Goal: Task Accomplishment & Management: Use online tool/utility

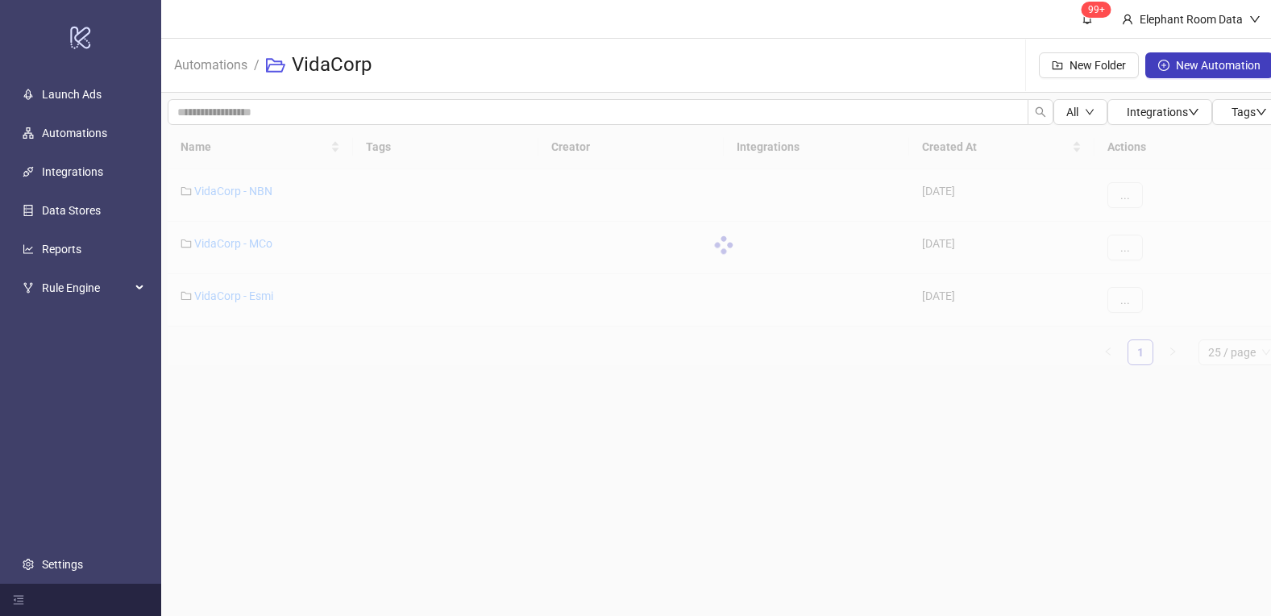
click at [322, 363] on div at bounding box center [724, 245] width 1112 height 240
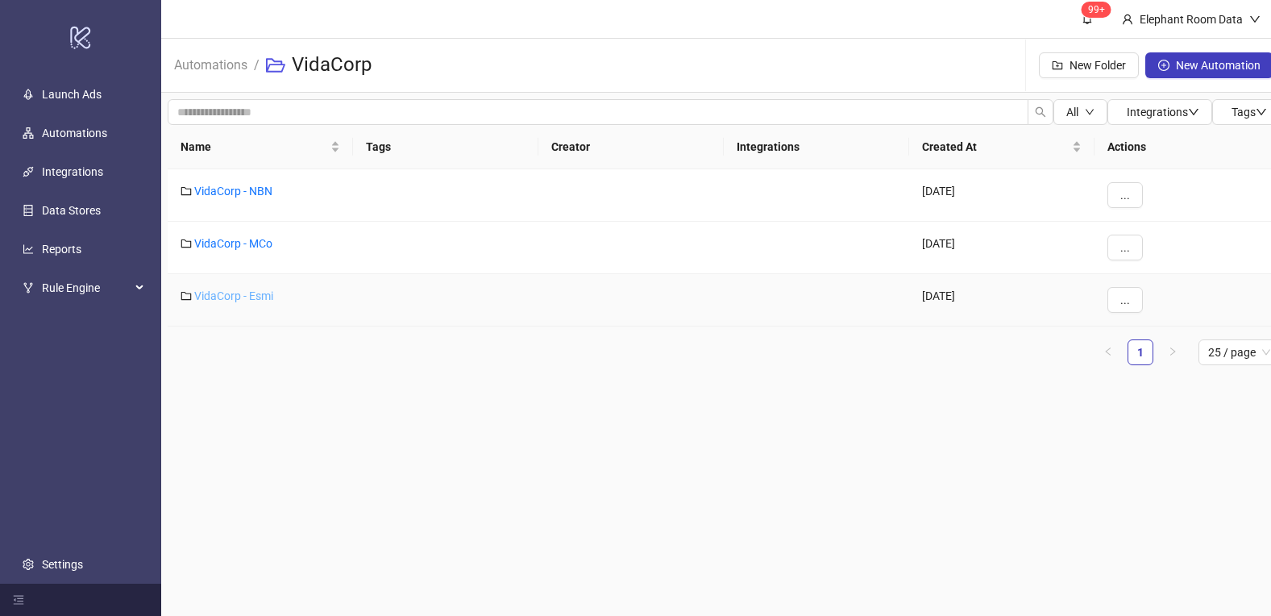
click at [247, 295] on link "VidaCorp - Esmi" at bounding box center [233, 295] width 79 height 13
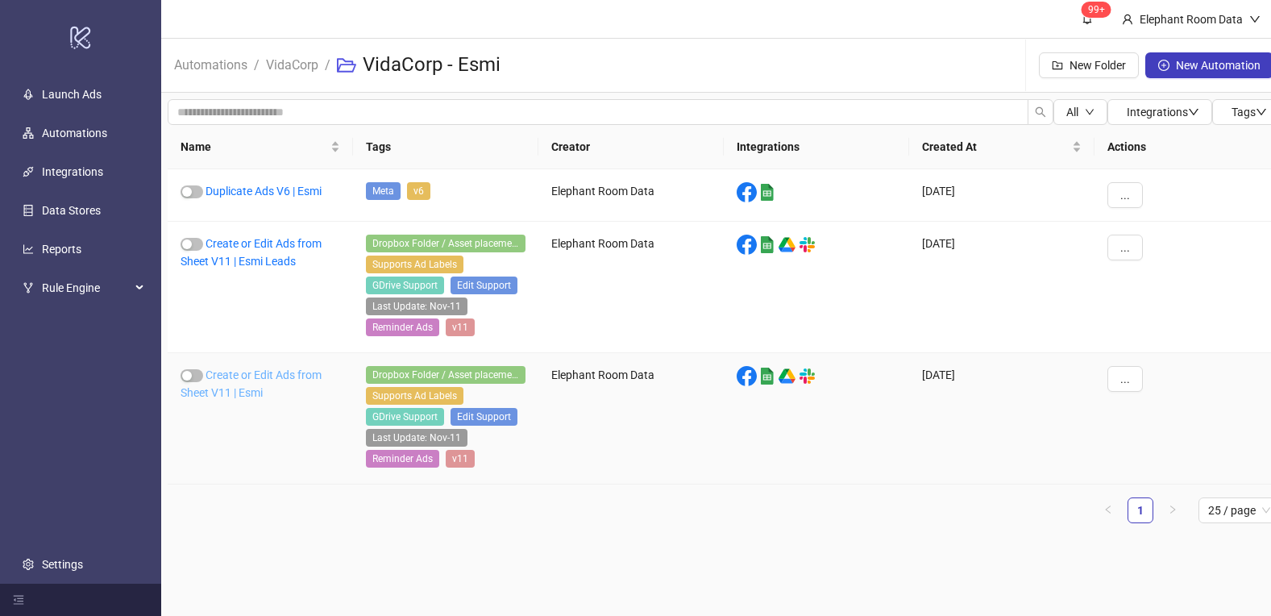
click at [280, 372] on link "Create or Edit Ads from Sheet V11 | Esmi" at bounding box center [251, 383] width 141 height 31
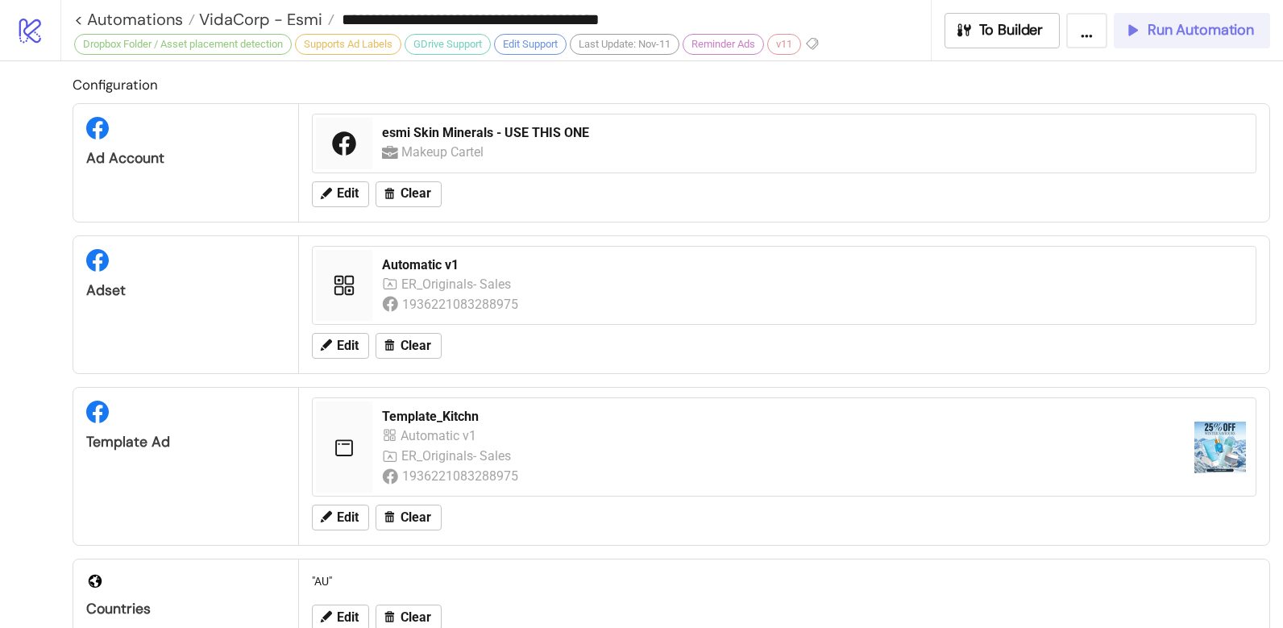
click at [1188, 39] on span "Run Automation" at bounding box center [1201, 30] width 106 height 19
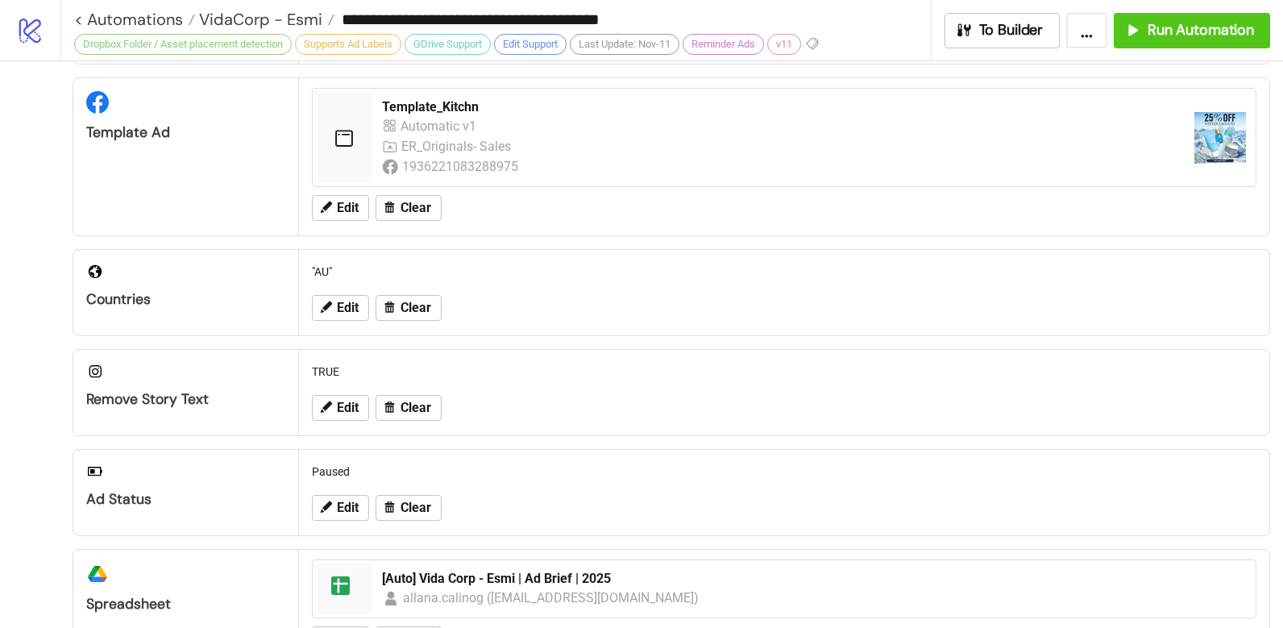
scroll to position [628, 0]
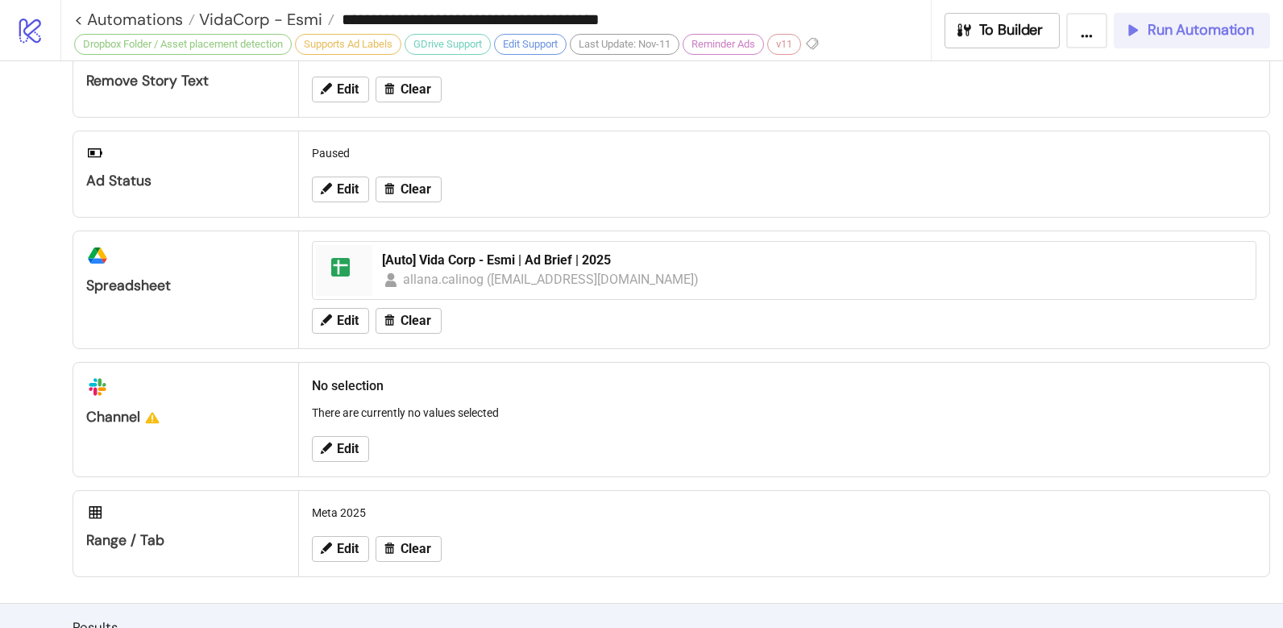
click at [1249, 18] on button "Run Automation" at bounding box center [1192, 30] width 156 height 35
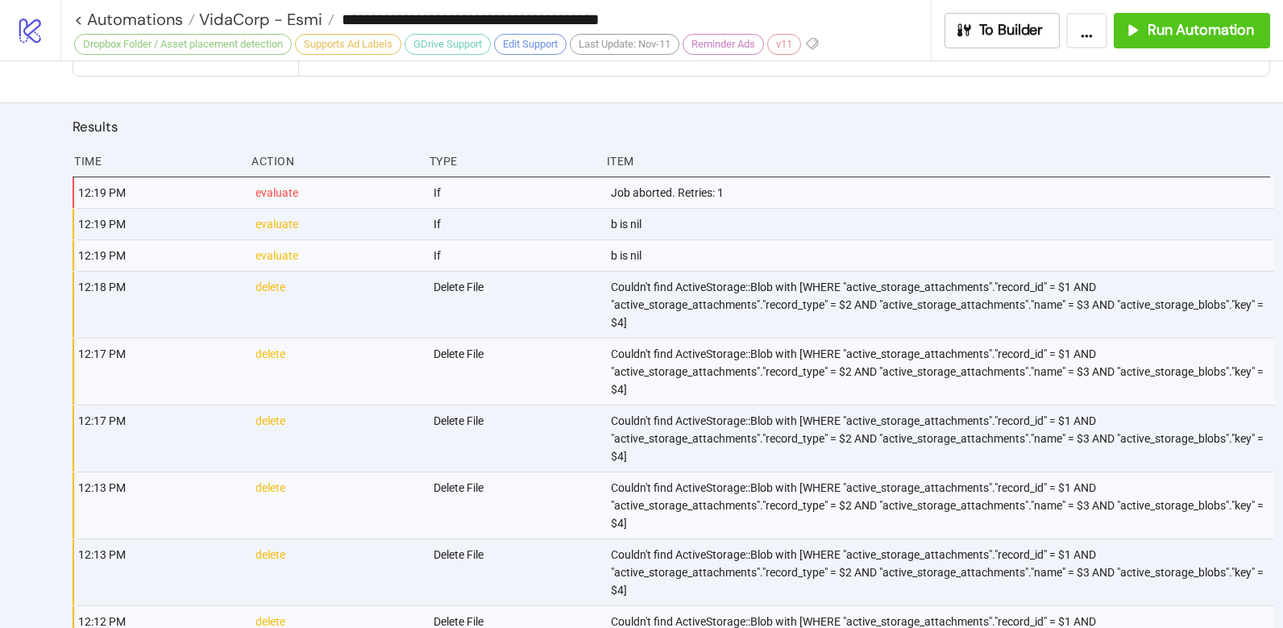
scroll to position [1107, 0]
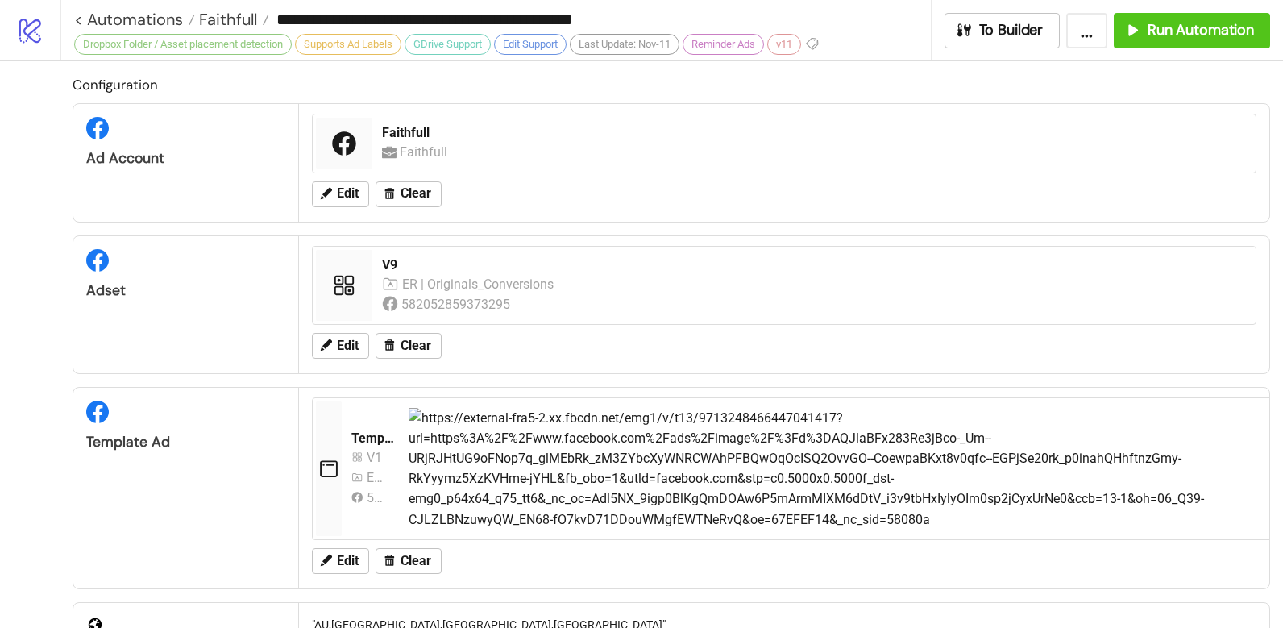
scroll to position [1097, 0]
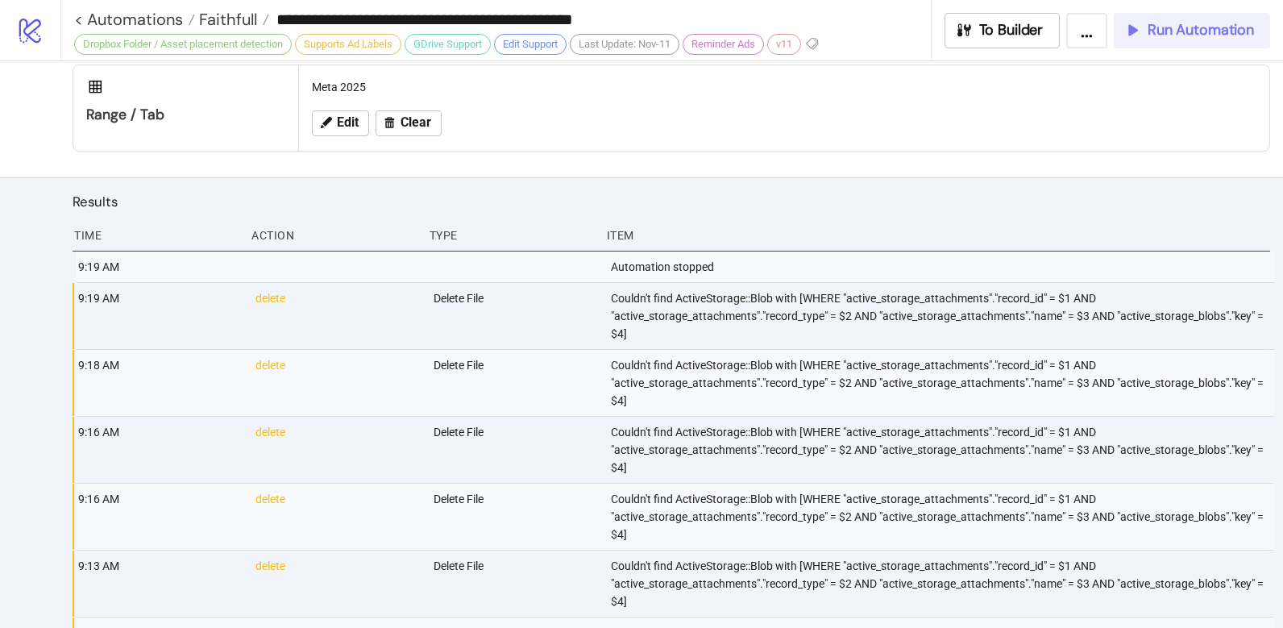
click at [1190, 33] on span "Run Automation" at bounding box center [1201, 30] width 106 height 19
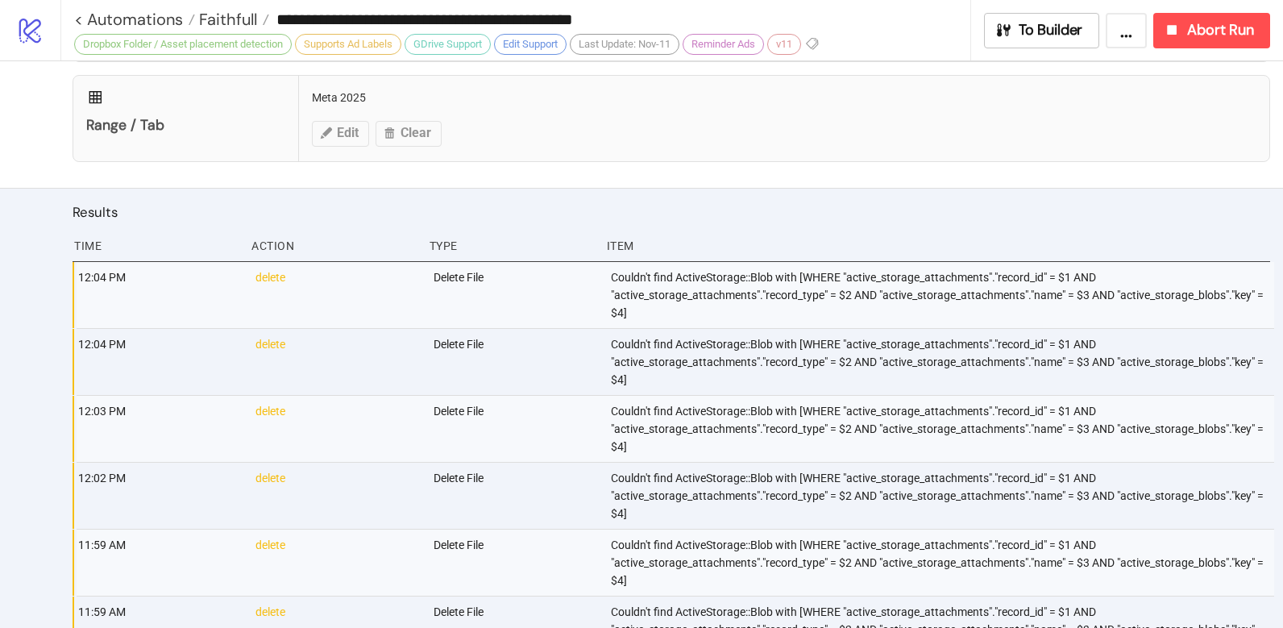
scroll to position [1072, 0]
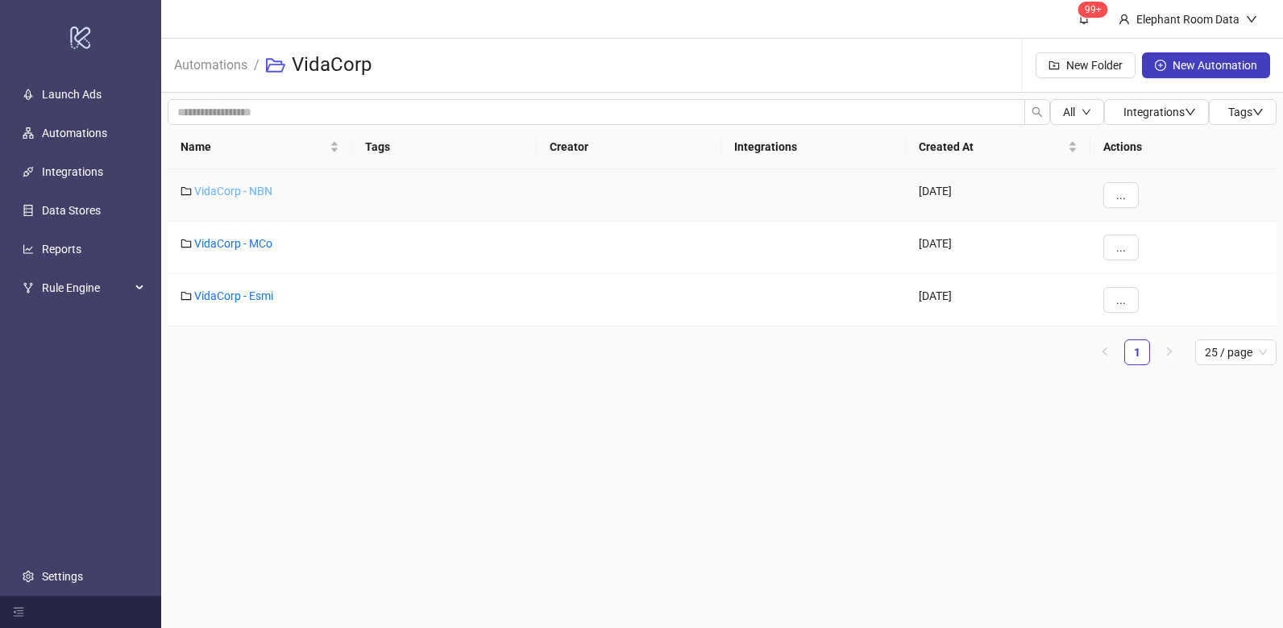
click at [258, 189] on link "VidaCorp - NBN" at bounding box center [233, 191] width 78 height 13
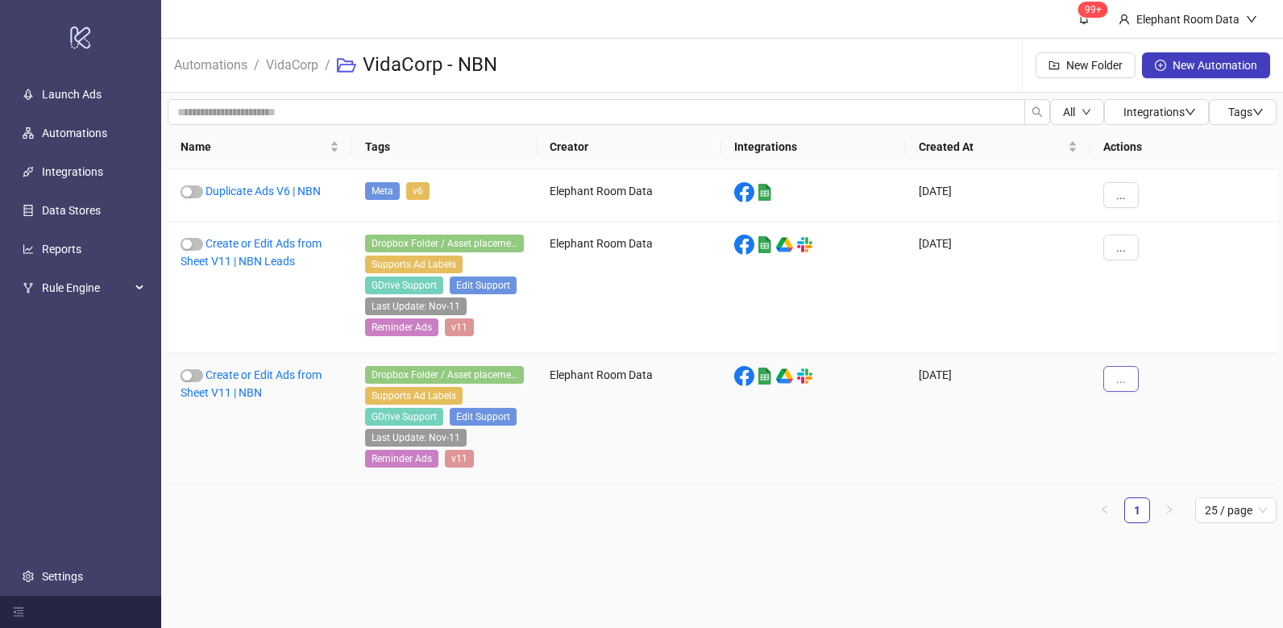
click at [1124, 389] on button "..." at bounding box center [1120, 379] width 35 height 26
click at [1160, 462] on span "Edit" at bounding box center [1157, 463] width 47 height 18
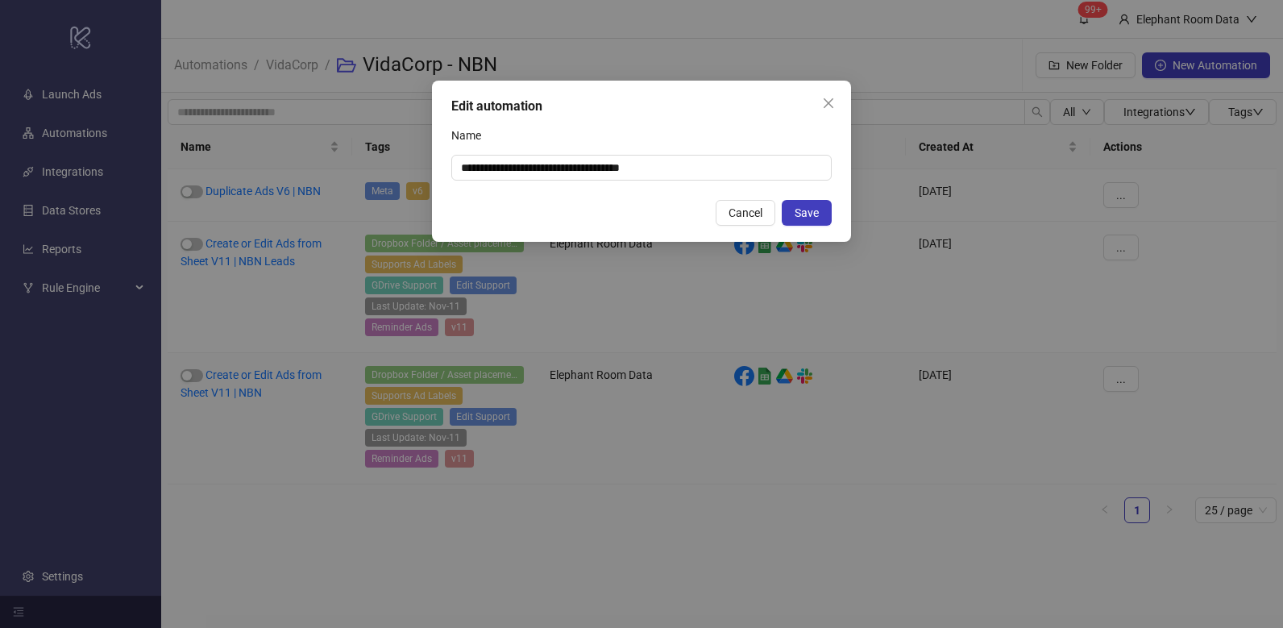
drag, startPoint x: 774, startPoint y: 214, endPoint x: 476, endPoint y: 305, distance: 311.6
click at [773, 215] on button "Cancel" at bounding box center [746, 213] width 60 height 26
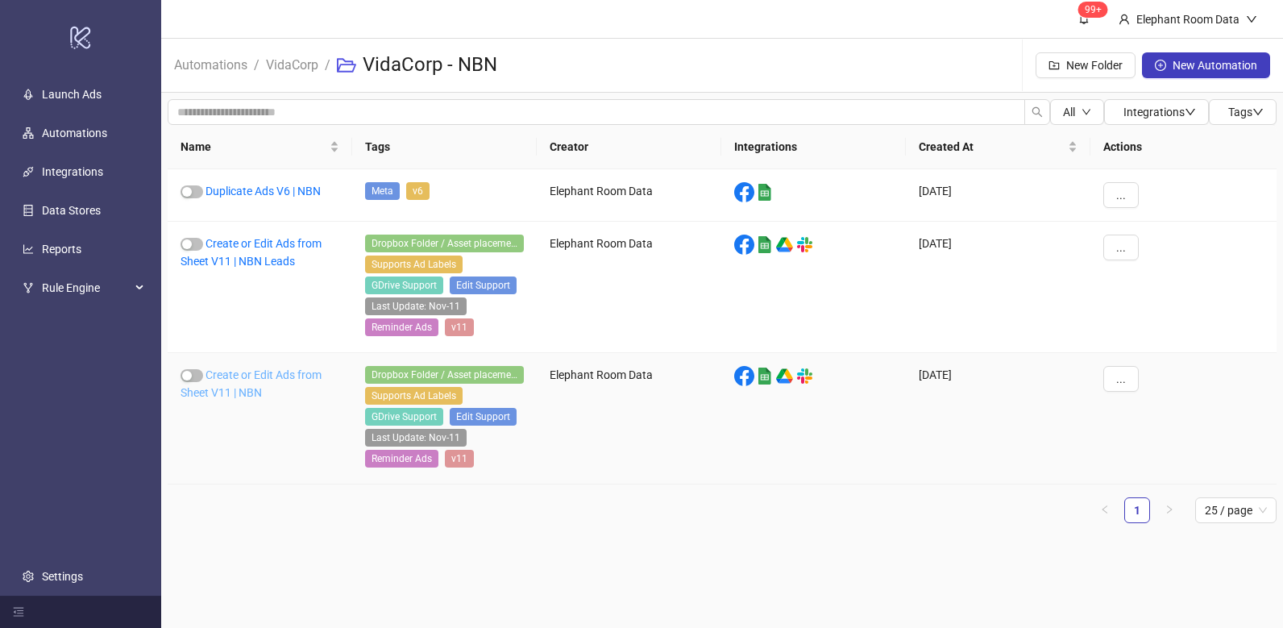
click at [289, 375] on link "Create or Edit Ads from Sheet V11 | NBN" at bounding box center [251, 383] width 141 height 31
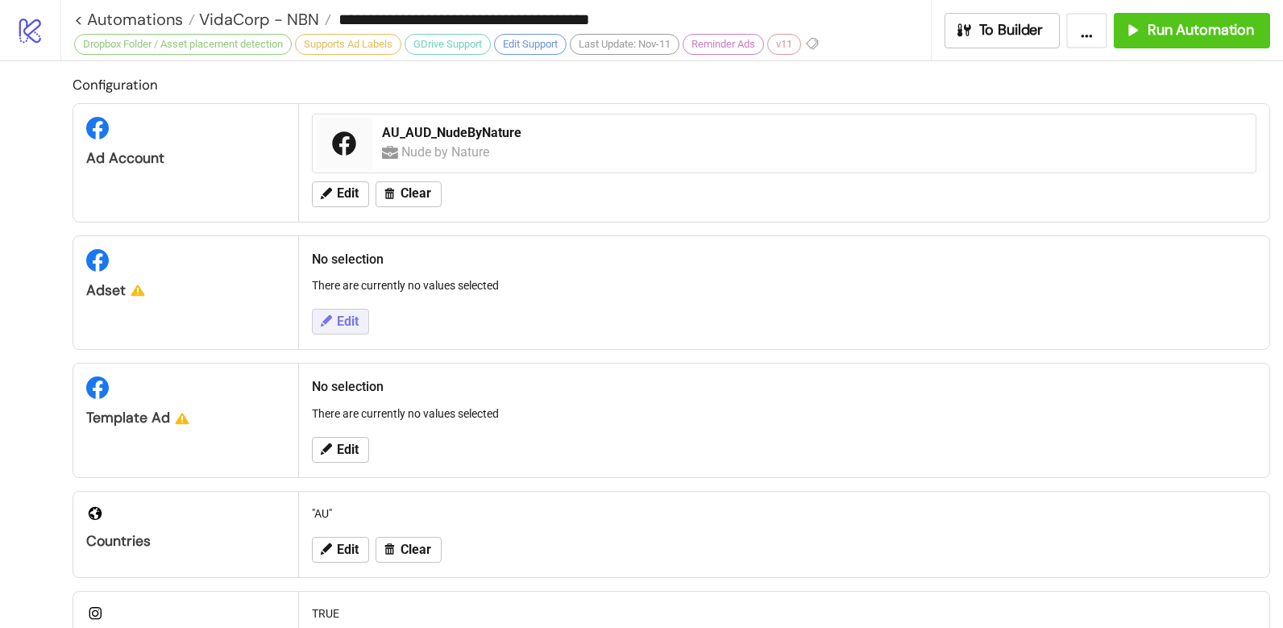
click at [339, 321] on span "Edit" at bounding box center [348, 321] width 22 height 15
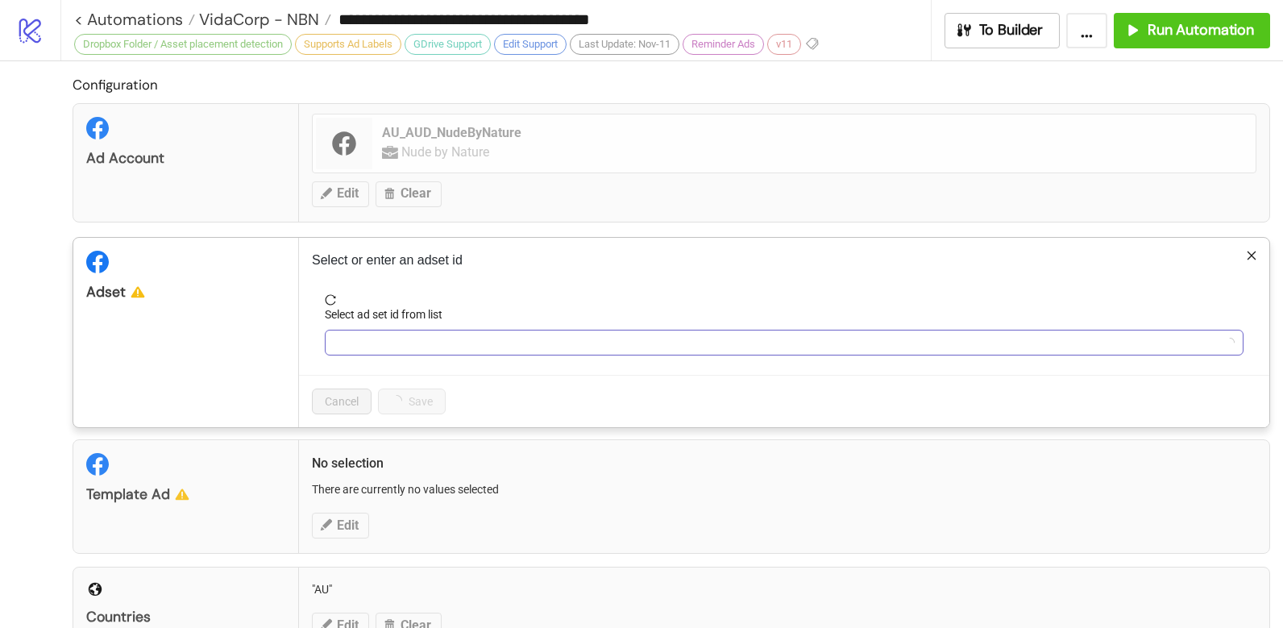
click at [410, 347] on input "Select ad set id from list" at bounding box center [776, 342] width 885 height 24
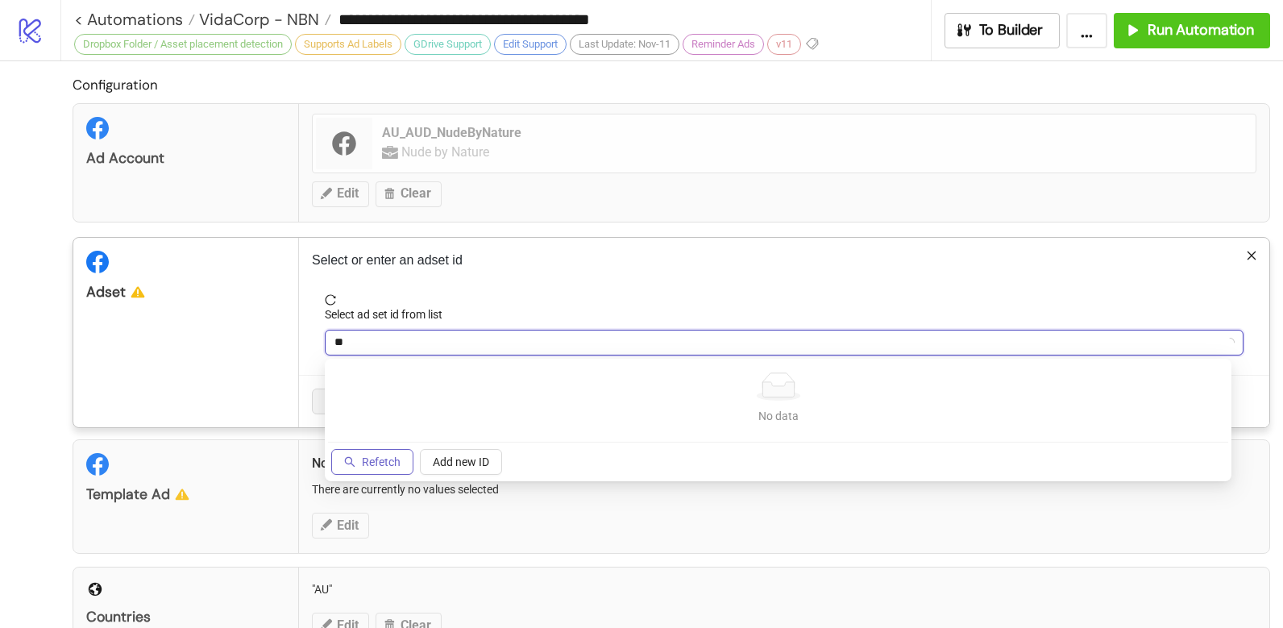
type input "**"
click at [384, 452] on button "Refetch" at bounding box center [372, 462] width 82 height 26
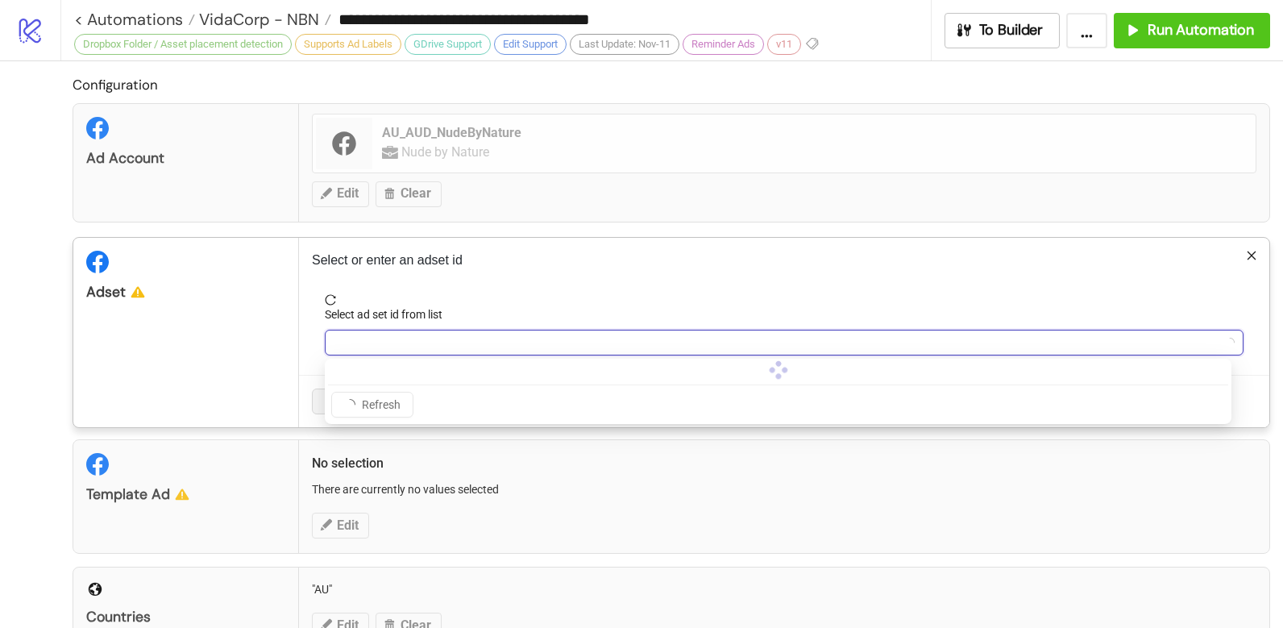
click at [363, 351] on input "Select ad set id from list" at bounding box center [776, 342] width 885 height 24
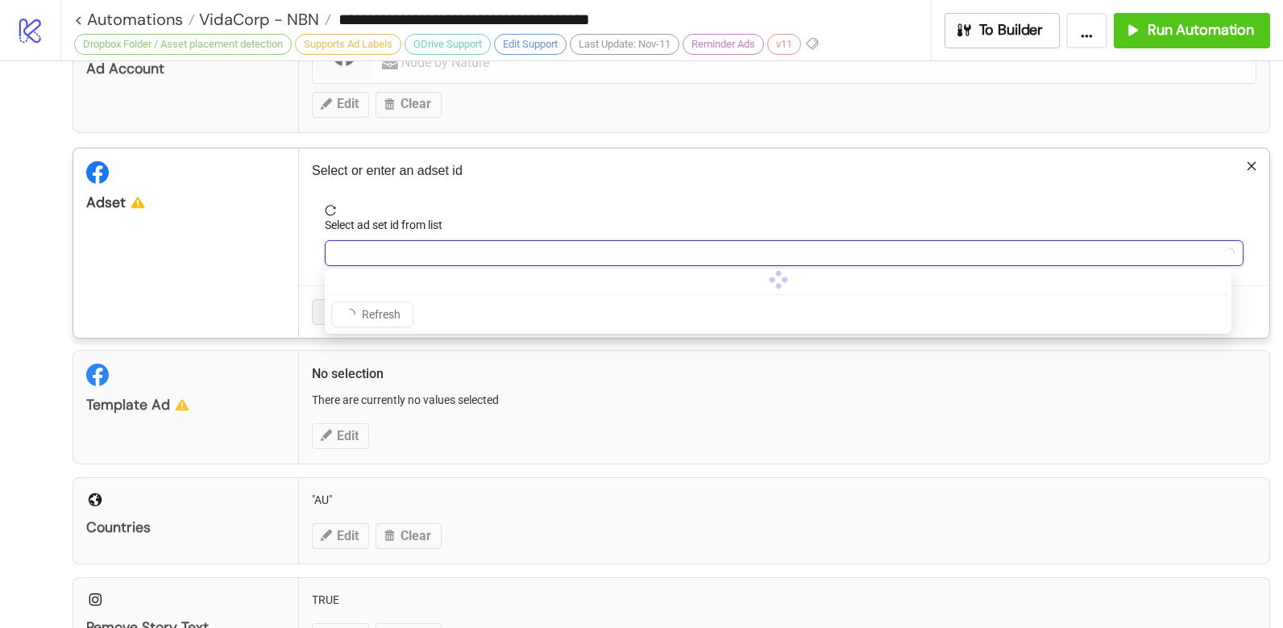
scroll to position [90, 0]
click at [260, 429] on div "Template Ad No selection There are currently no values selected Edit" at bounding box center [672, 406] width 1198 height 115
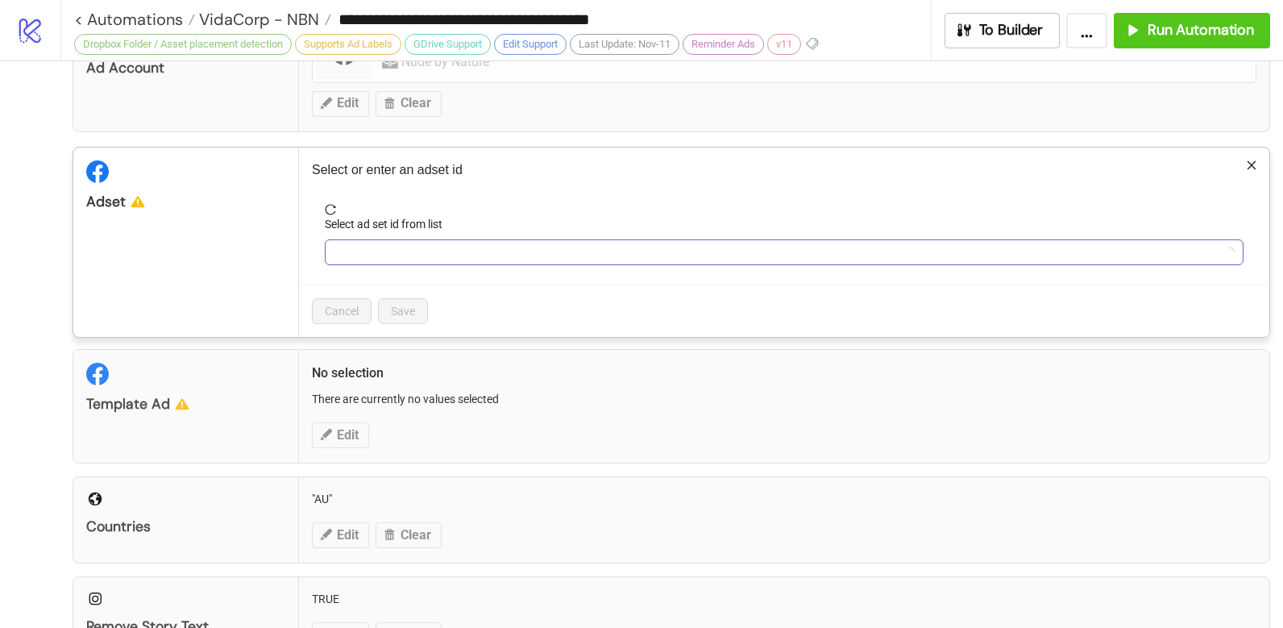
click at [375, 257] on input "Select ad set id from list" at bounding box center [776, 252] width 885 height 24
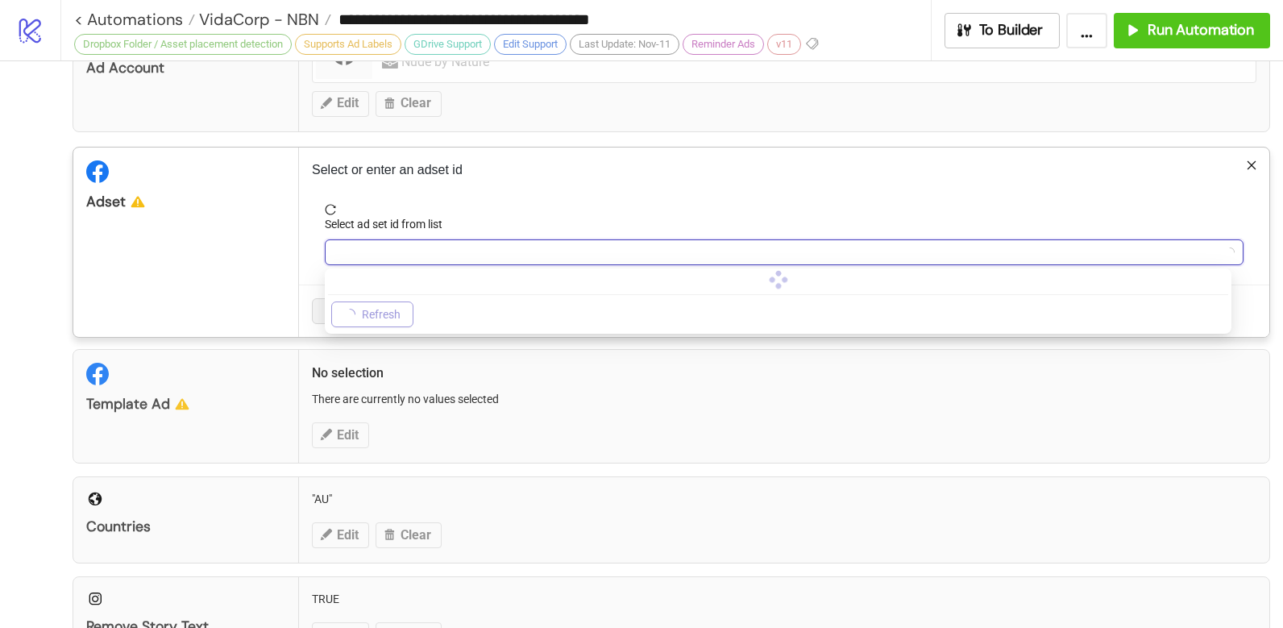
click at [388, 319] on span "Refresh" at bounding box center [381, 314] width 39 height 13
drag, startPoint x: 347, startPoint y: 235, endPoint x: 353, endPoint y: 243, distance: 9.8
click at [348, 237] on div "Select ad set id from list" at bounding box center [784, 227] width 919 height 24
click at [355, 244] on input "Select ad set id from list" at bounding box center [776, 252] width 885 height 24
type input "**"
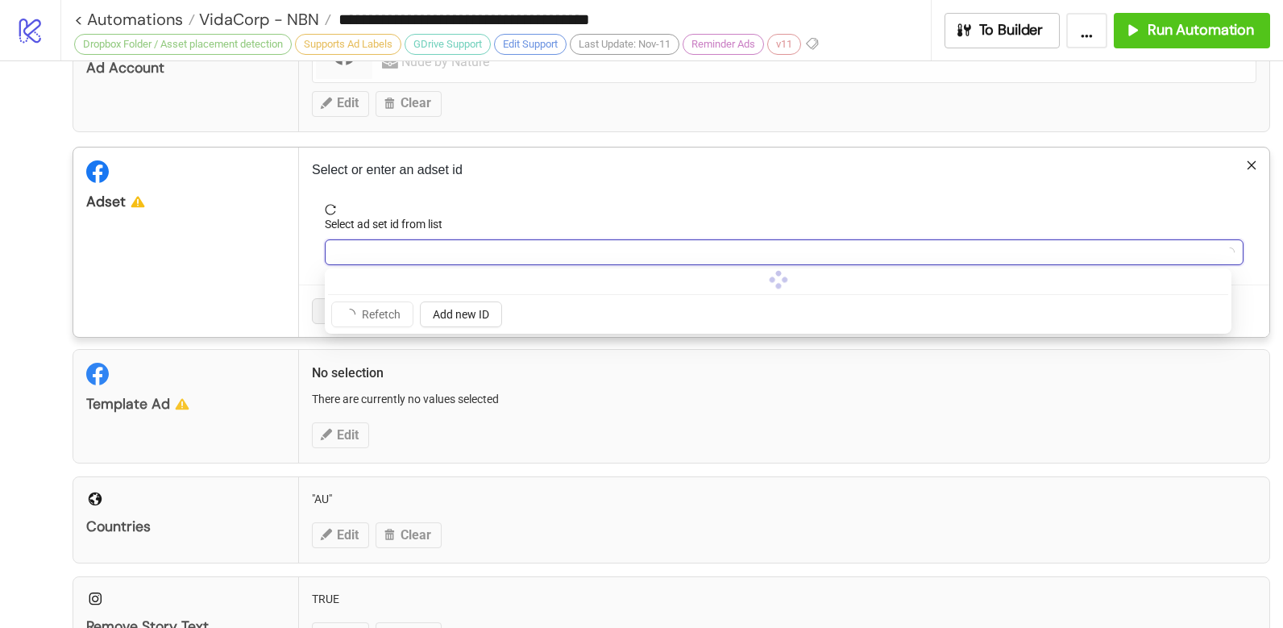
click at [728, 377] on div "Template Ad No selection There are currently no values selected Edit" at bounding box center [672, 406] width 1198 height 115
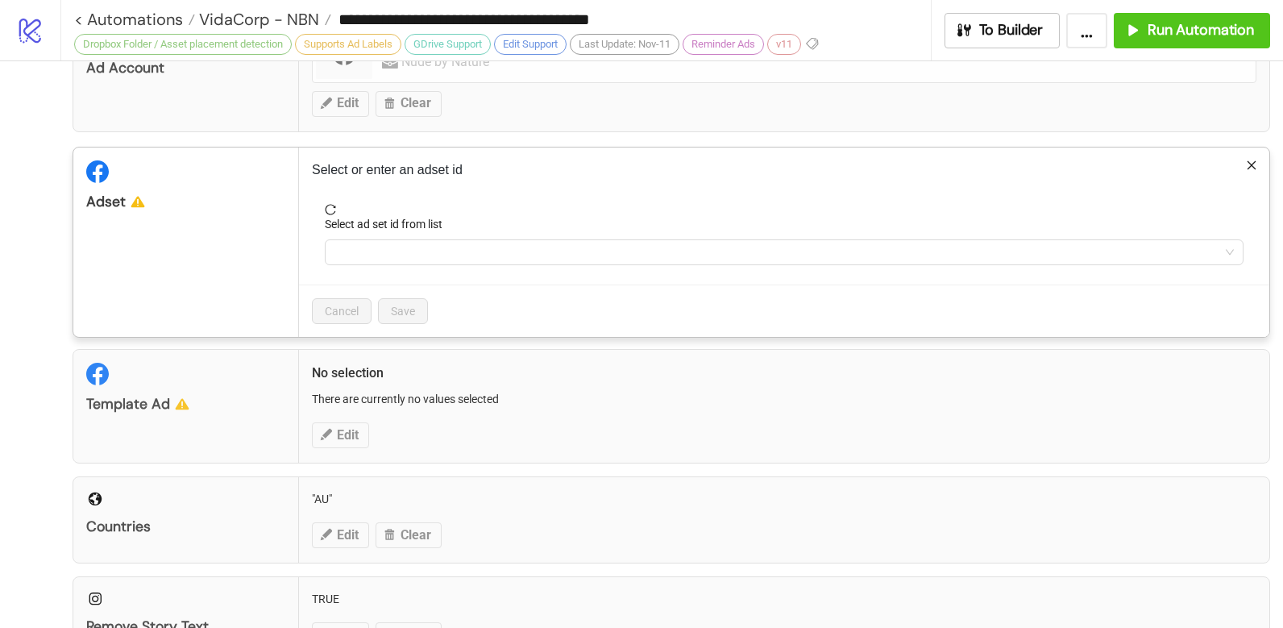
click at [629, 373] on div "**********" at bounding box center [641, 314] width 1283 height 628
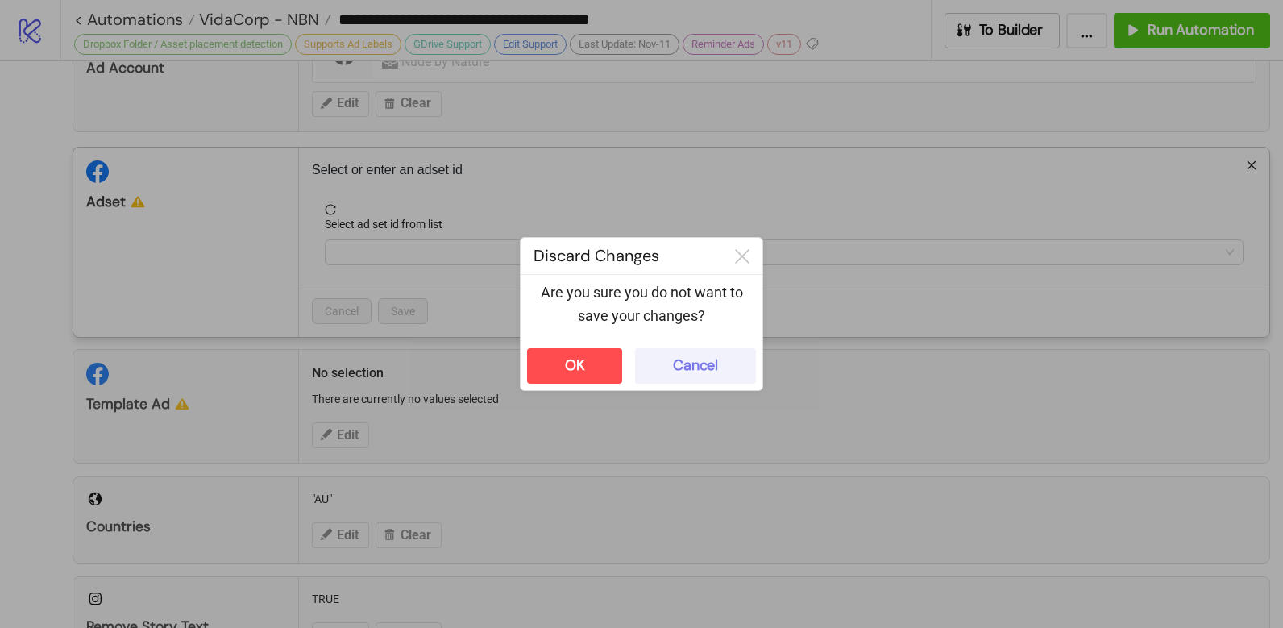
drag, startPoint x: 711, startPoint y: 366, endPoint x: 502, endPoint y: 272, distance: 228.7
click at [710, 364] on div "Cancel" at bounding box center [695, 365] width 45 height 19
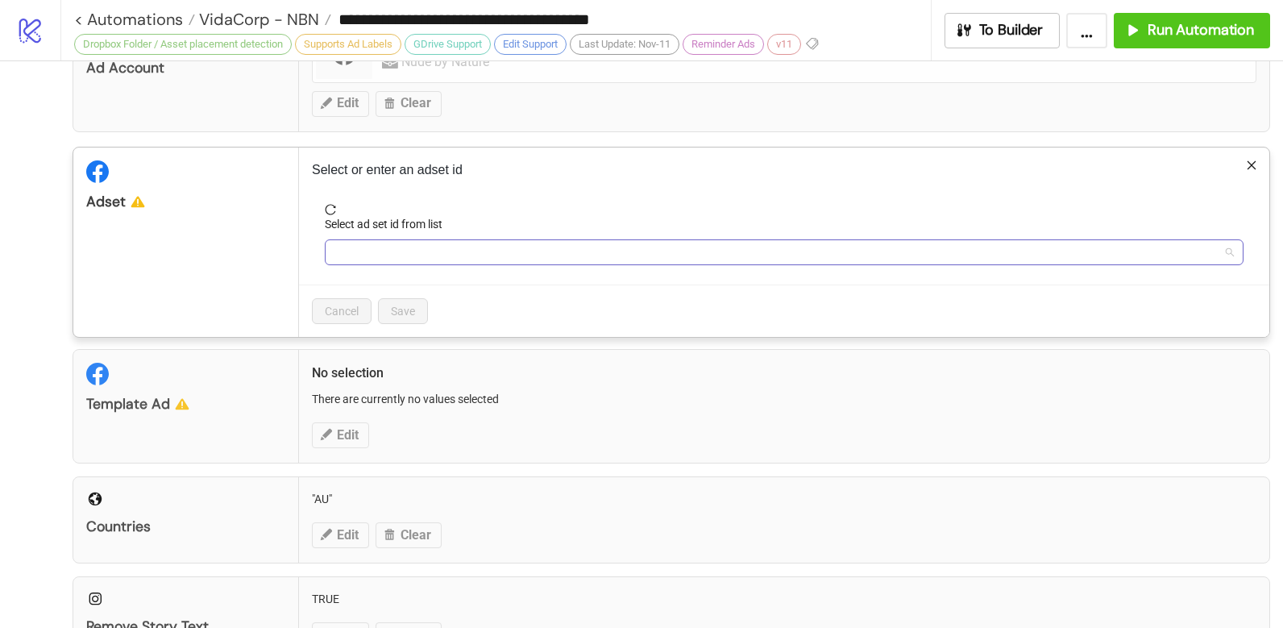
click at [467, 264] on div at bounding box center [784, 252] width 919 height 26
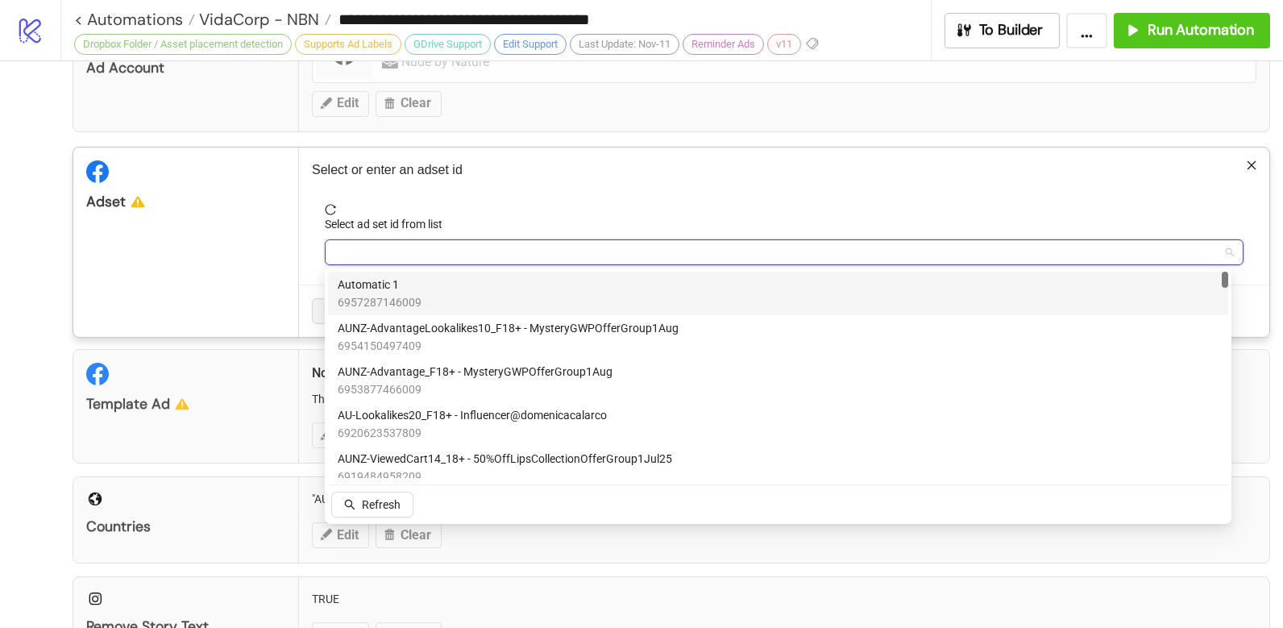
click at [460, 290] on div "Automatic 1 6957287146009" at bounding box center [778, 293] width 881 height 35
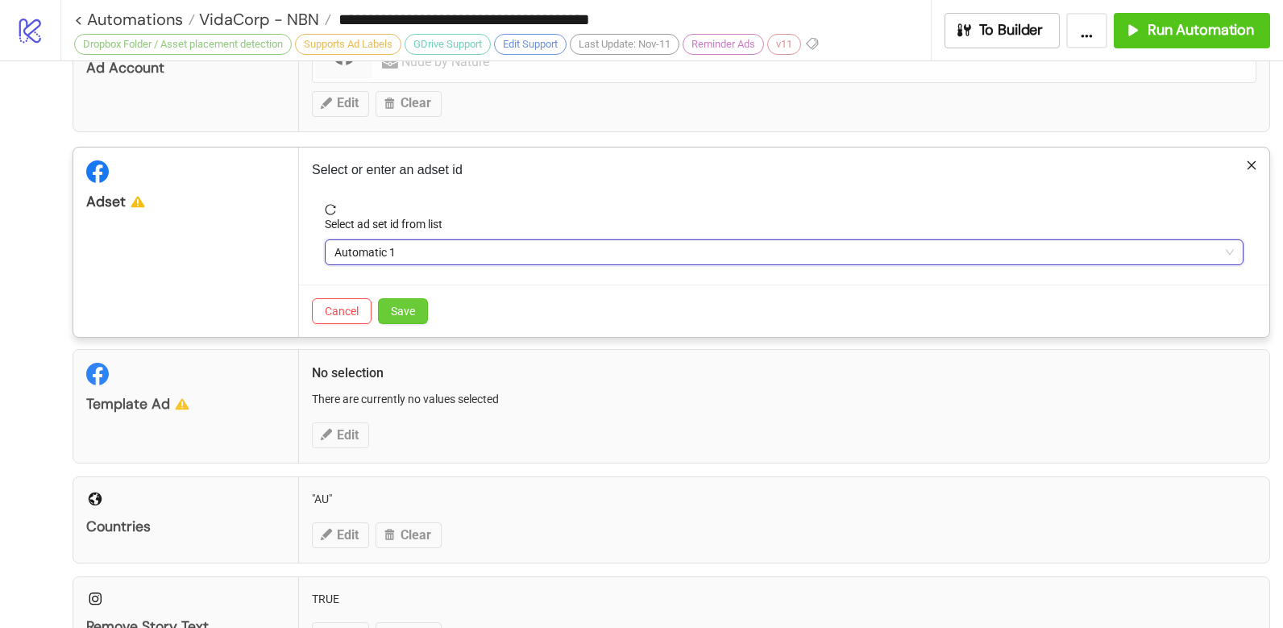
click at [405, 310] on span "Save" at bounding box center [403, 311] width 24 height 13
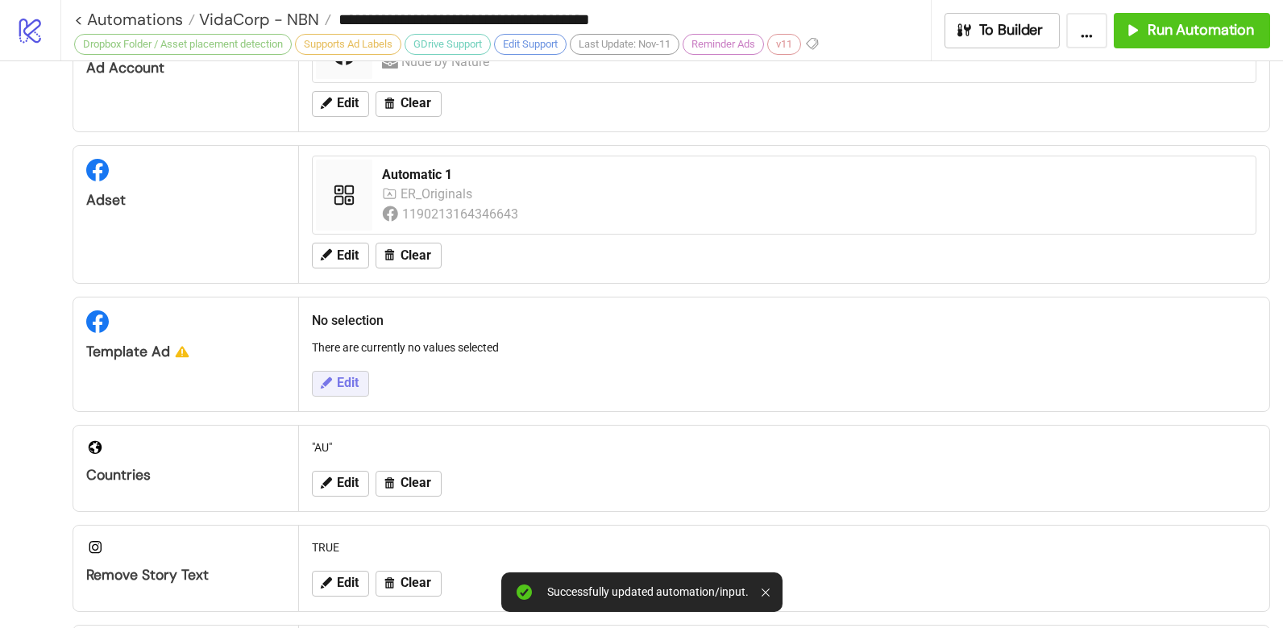
click at [331, 389] on button "Edit" at bounding box center [340, 384] width 57 height 26
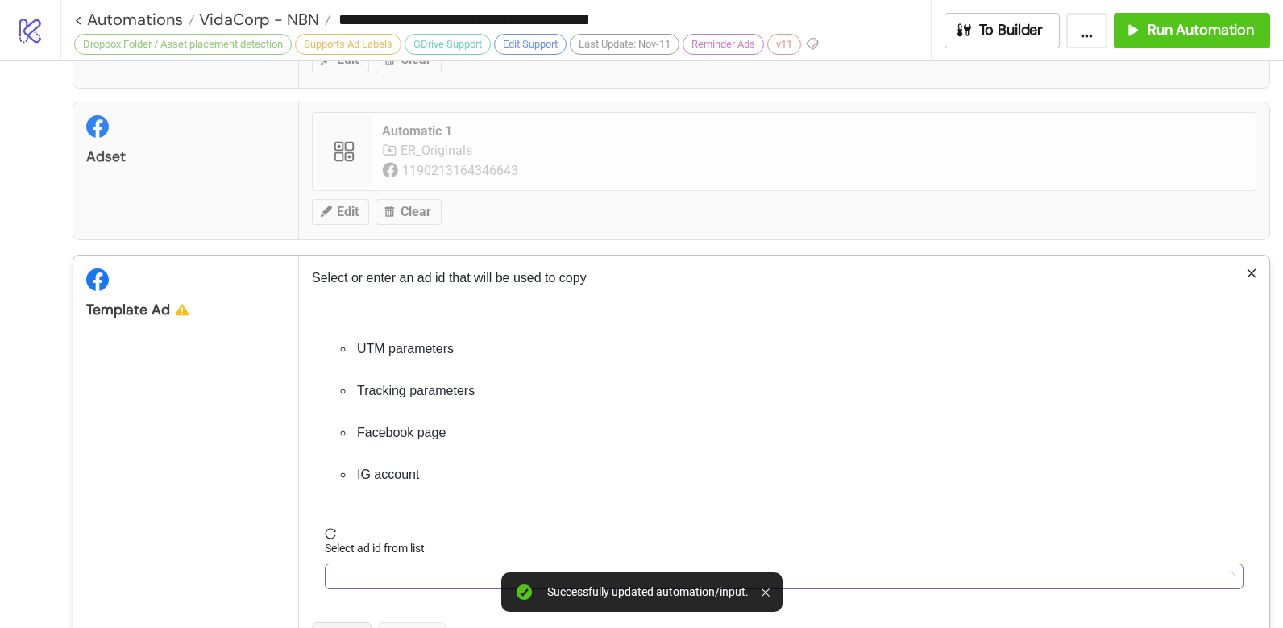
scroll to position [230, 0]
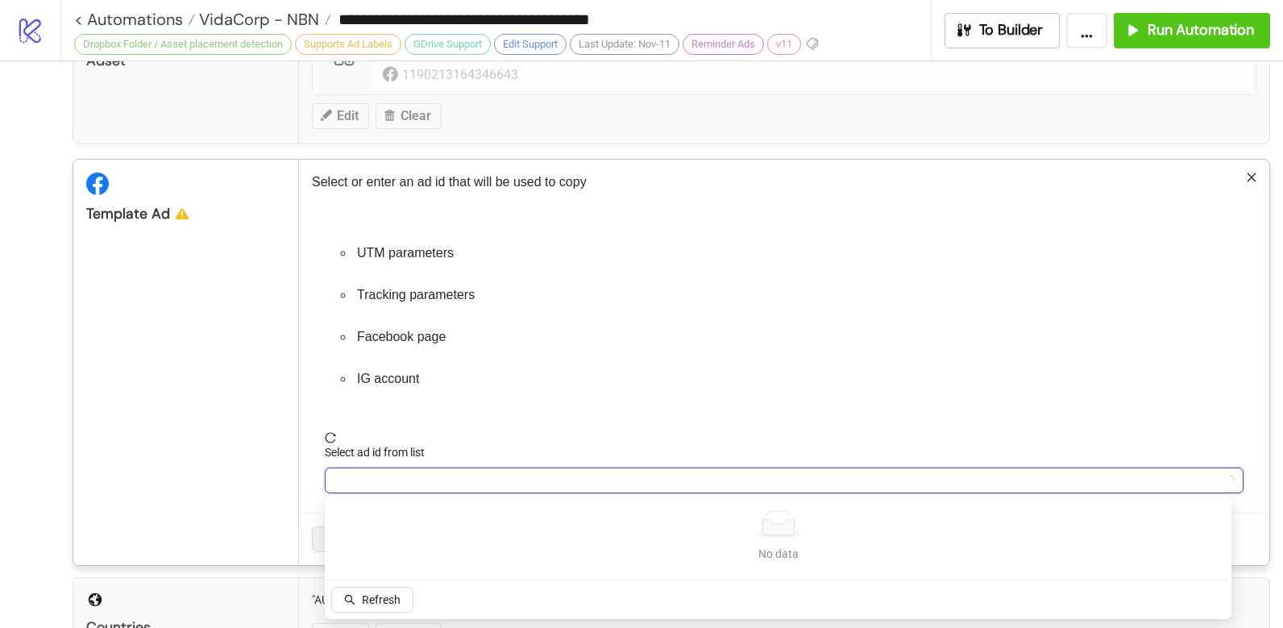
click at [396, 477] on input "Select ad id from list" at bounding box center [776, 480] width 885 height 24
click at [373, 588] on button "Refresh" at bounding box center [372, 600] width 82 height 26
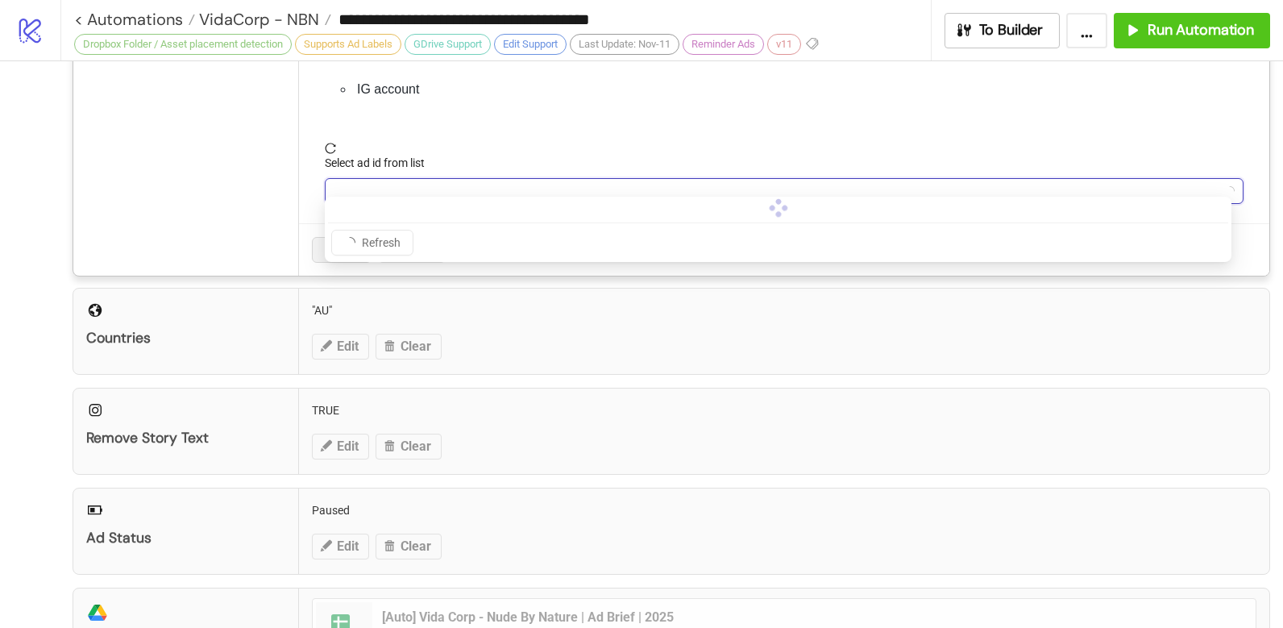
scroll to position [536, 0]
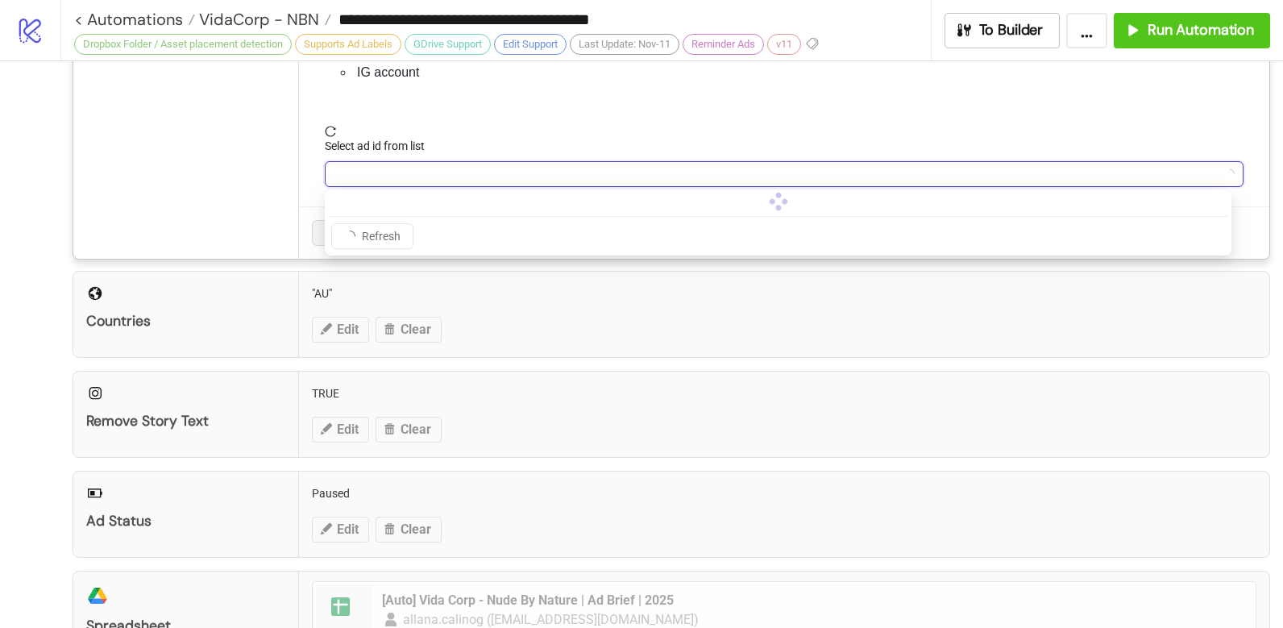
click at [413, 170] on input "Select ad id from list" at bounding box center [776, 174] width 885 height 24
drag, startPoint x: 276, startPoint y: 177, endPoint x: 343, endPoint y: 179, distance: 66.9
click at [276, 178] on div "Template Ad" at bounding box center [186, 55] width 226 height 405
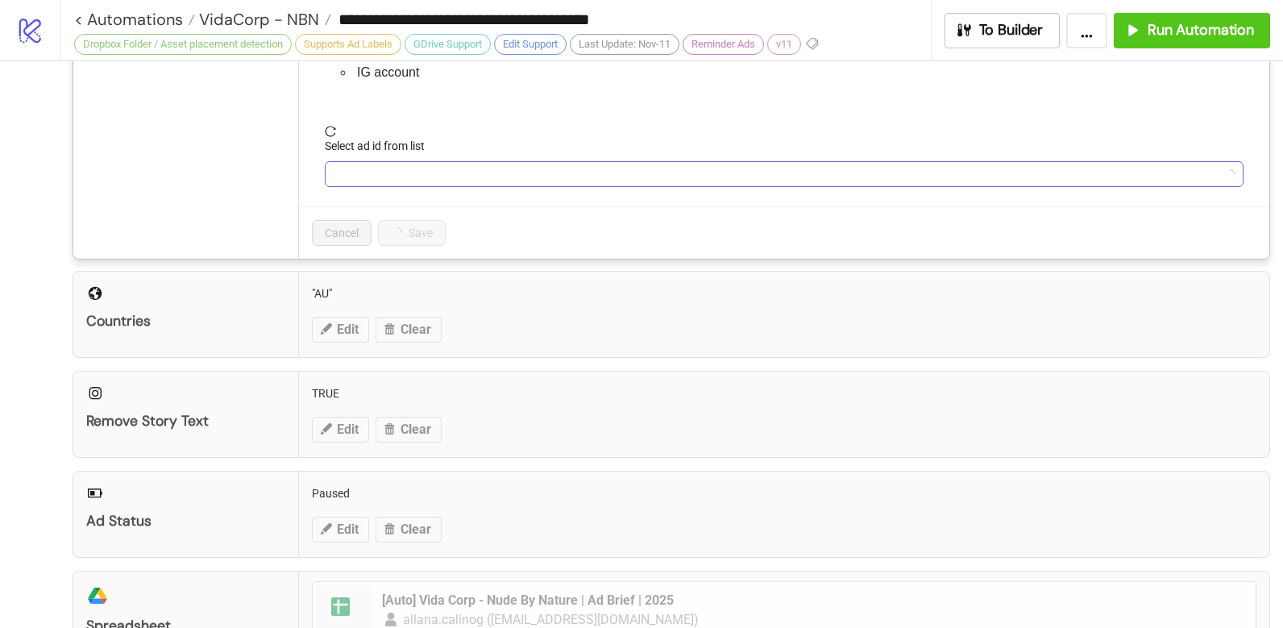
click at [360, 176] on input "Select ad id from list" at bounding box center [776, 174] width 885 height 24
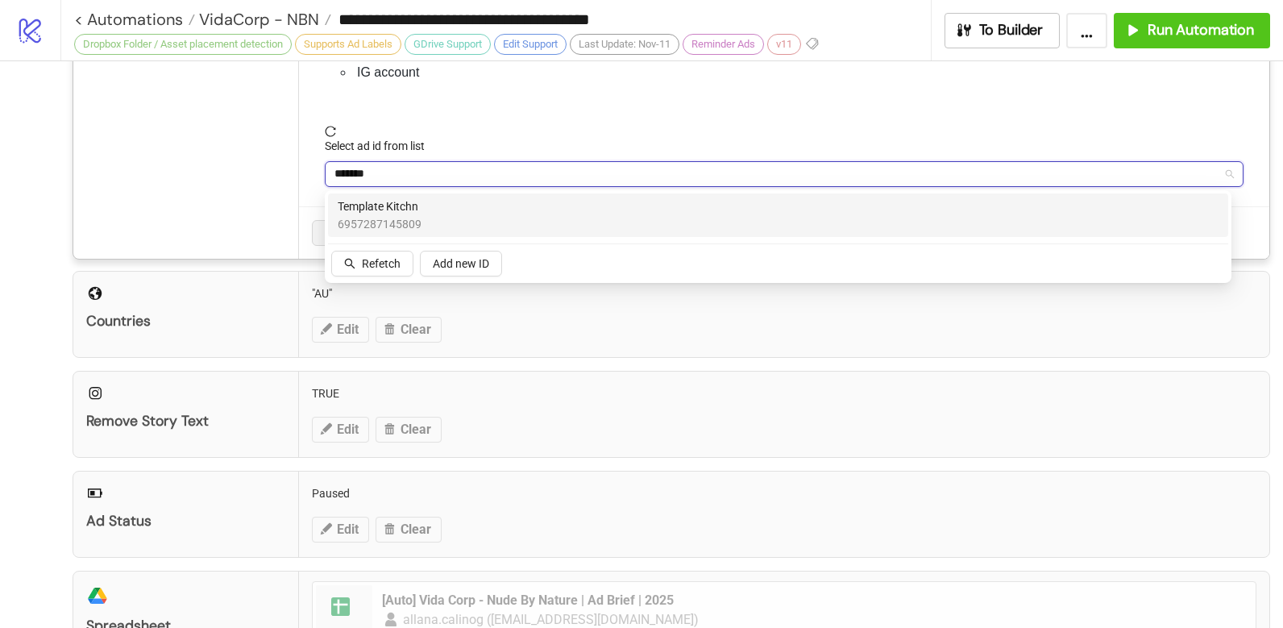
type input "********"
click at [457, 218] on div "Template Kitchn 6957287145809" at bounding box center [778, 214] width 881 height 35
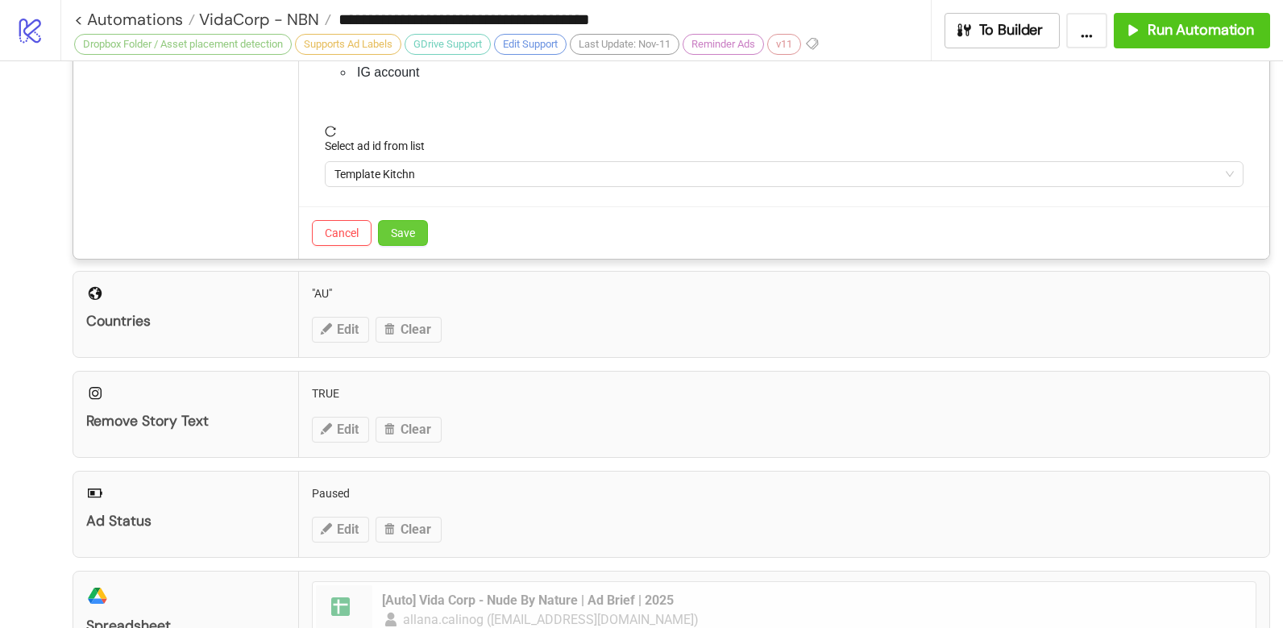
click at [416, 231] on button "Save" at bounding box center [403, 233] width 50 height 26
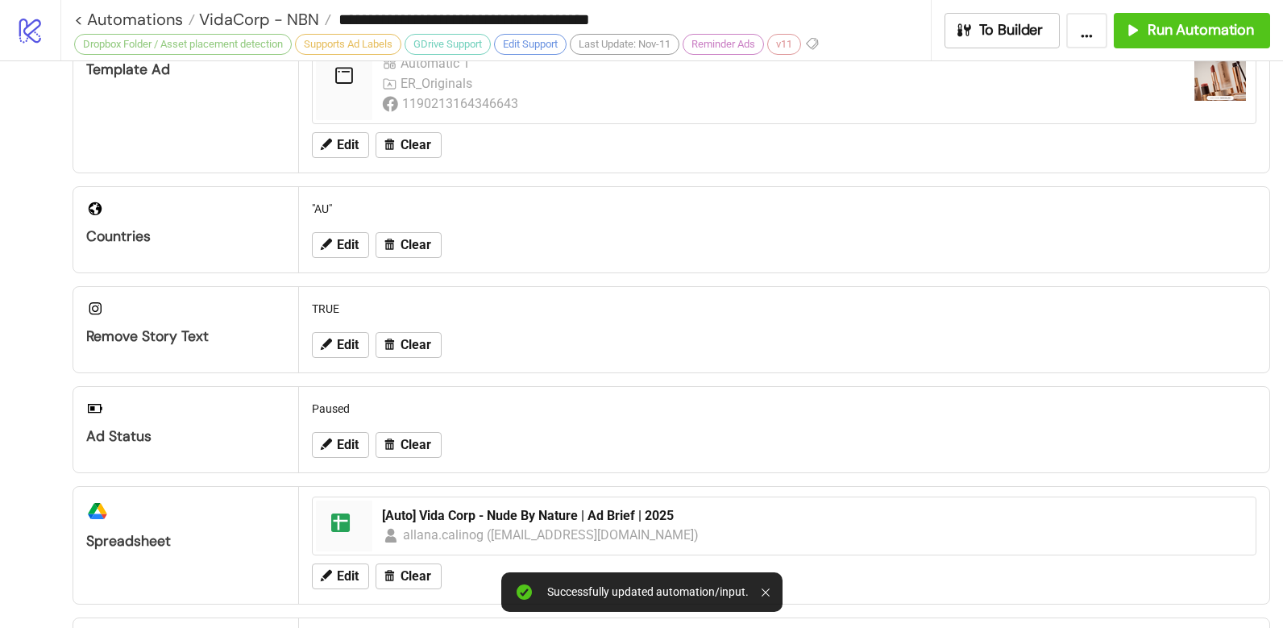
scroll to position [376, 0]
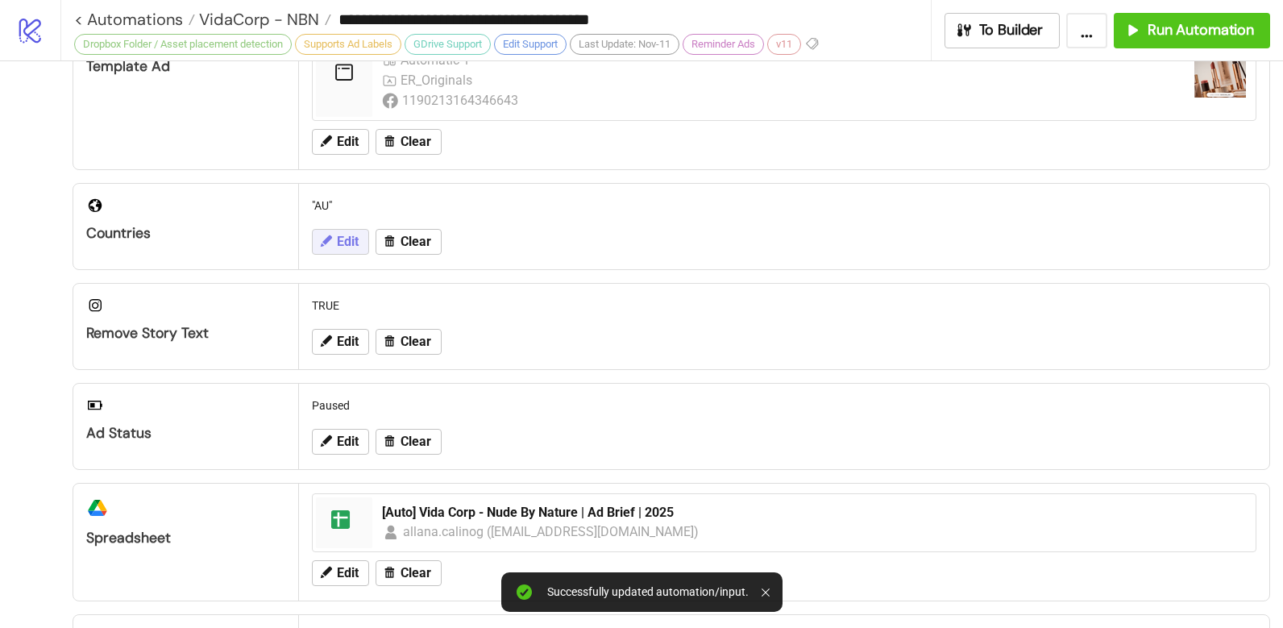
click at [333, 254] on button "Edit" at bounding box center [340, 242] width 57 height 26
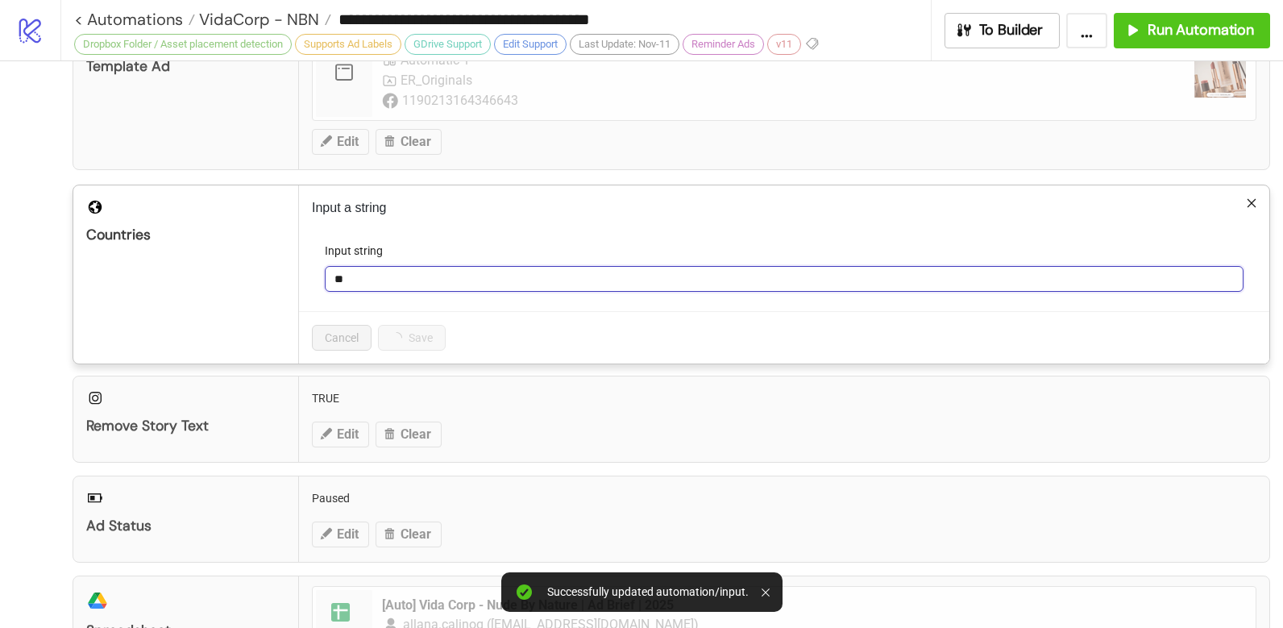
click at [369, 282] on input "**" at bounding box center [784, 279] width 919 height 26
type input "*****"
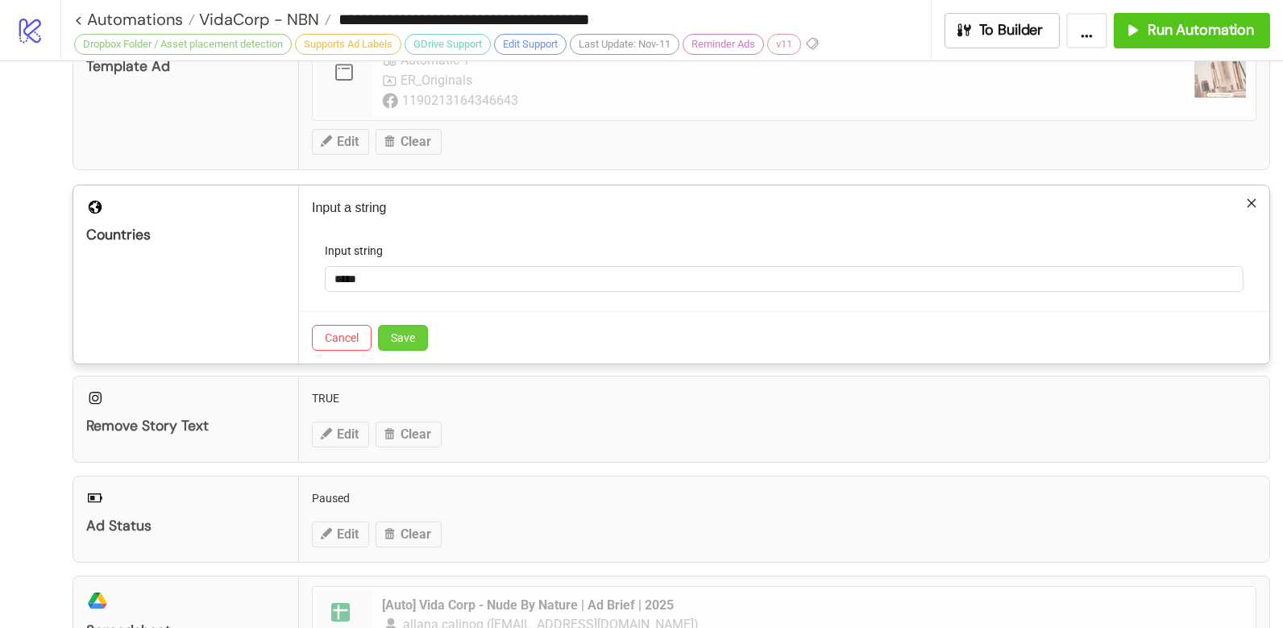
click at [401, 342] on span "Save" at bounding box center [403, 337] width 24 height 13
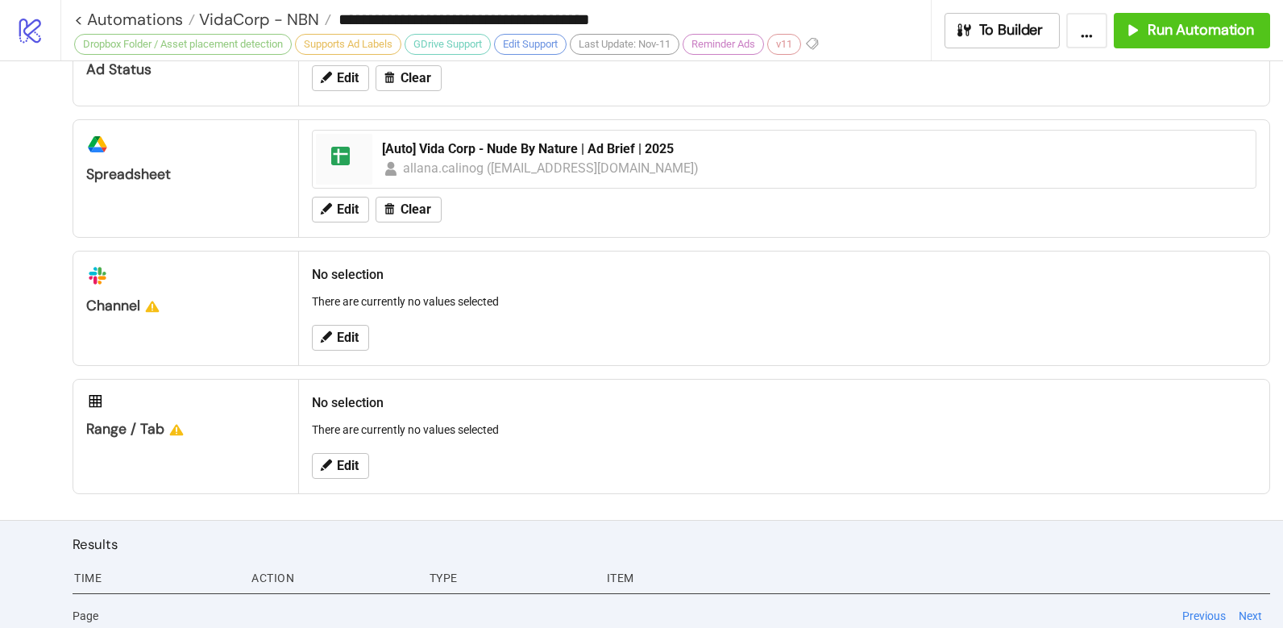
scroll to position [749, 0]
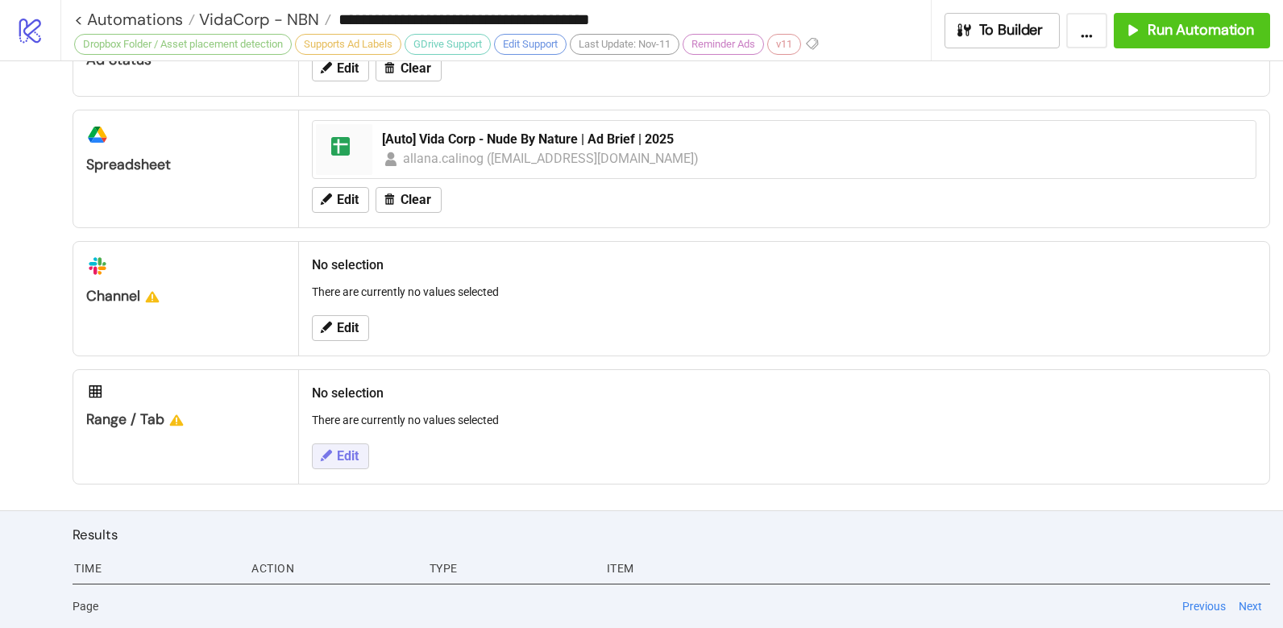
click at [354, 455] on span "Edit" at bounding box center [348, 456] width 22 height 15
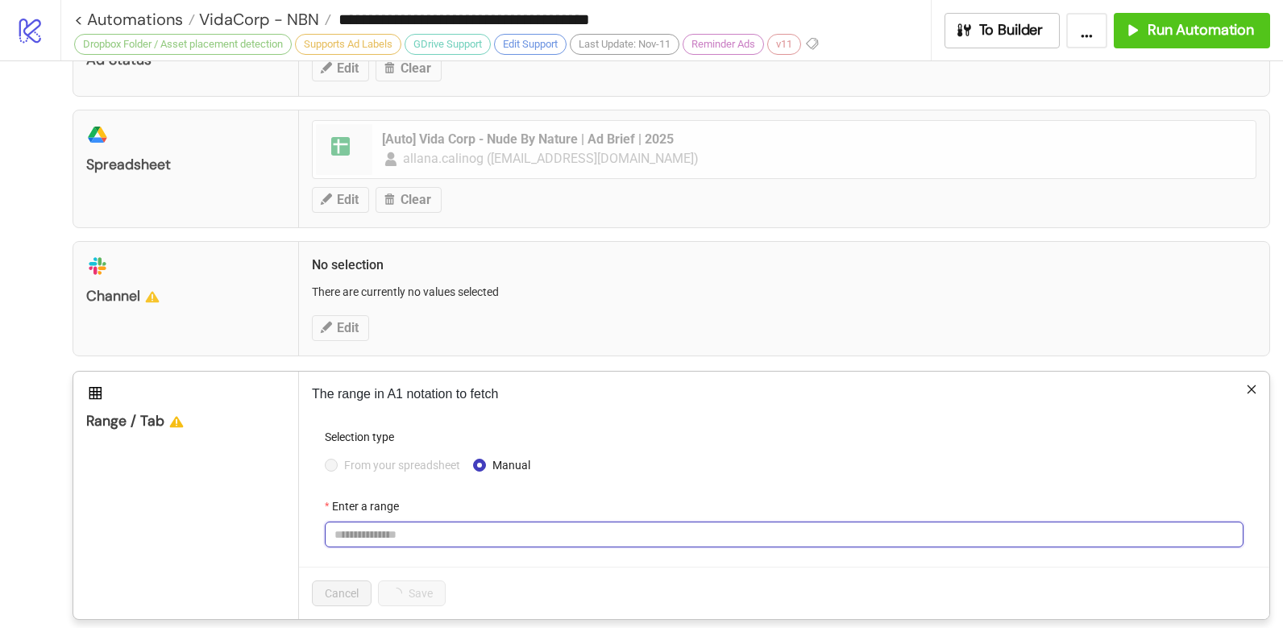
click at [357, 537] on input "Enter a range" at bounding box center [784, 534] width 919 height 26
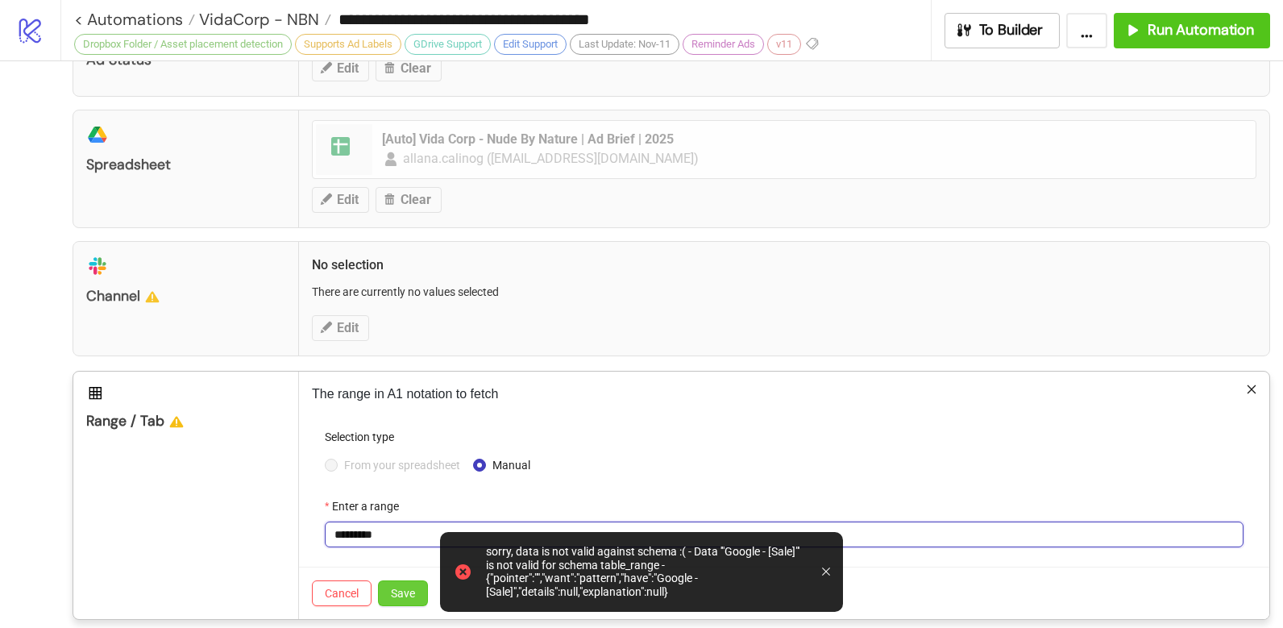
type input "*********"
click at [405, 587] on span "Save" at bounding box center [403, 593] width 24 height 13
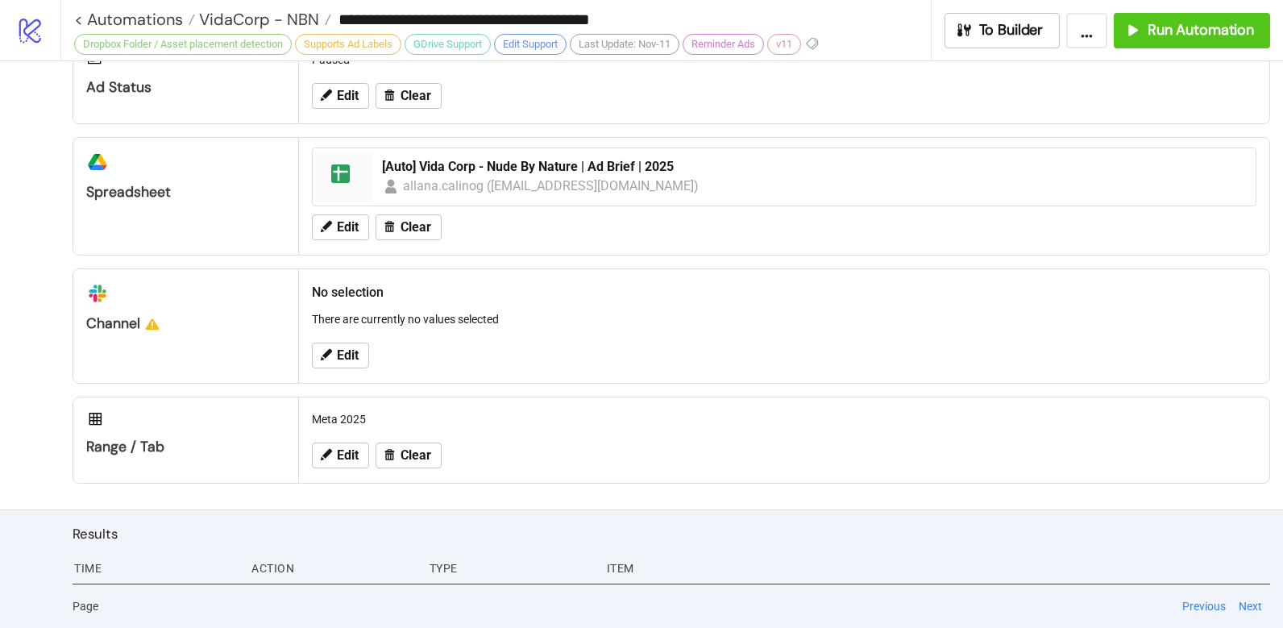
scroll to position [140, 0]
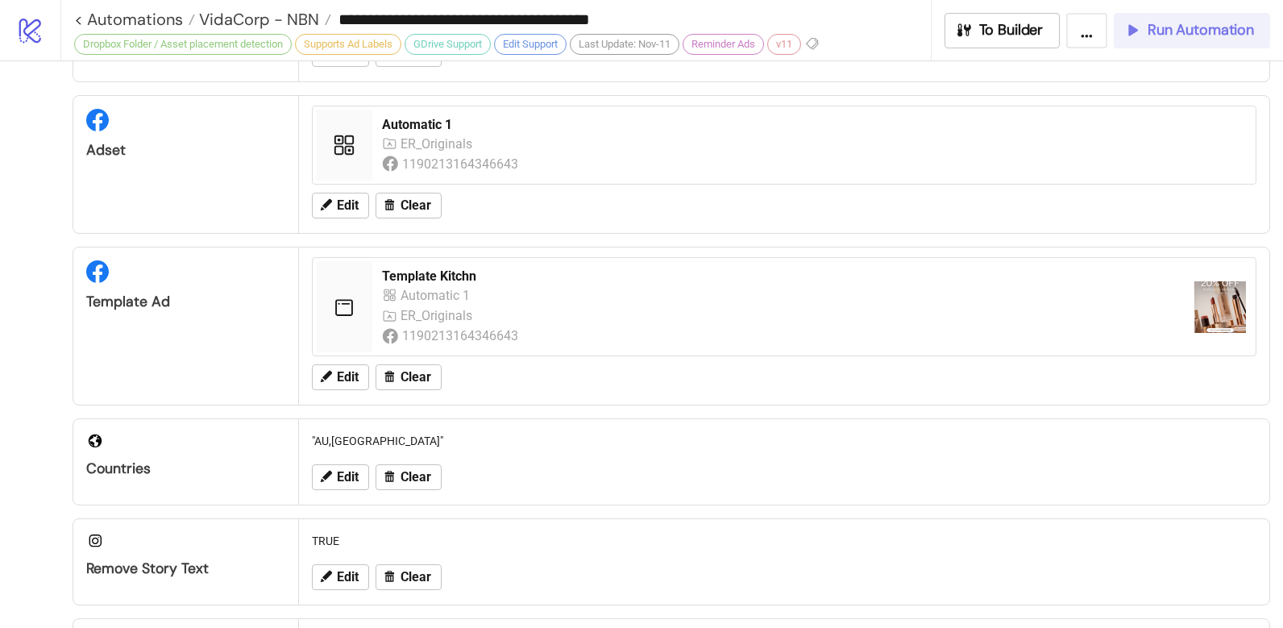
click at [1139, 40] on button "Run Automation" at bounding box center [1192, 30] width 156 height 35
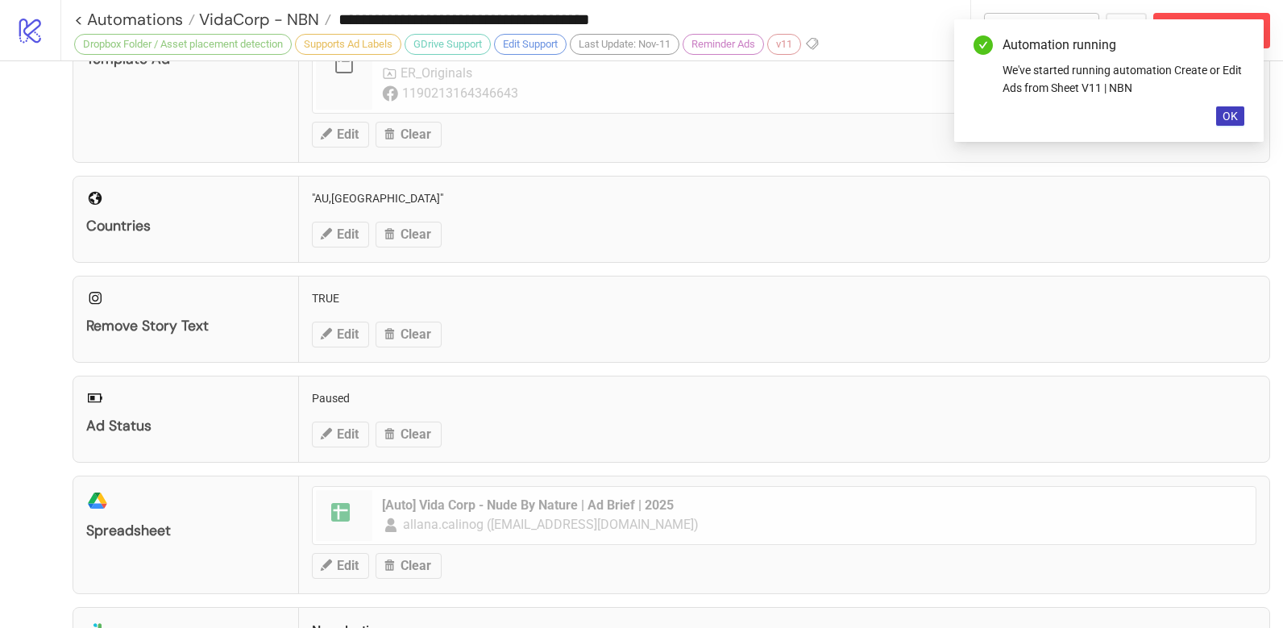
scroll to position [368, 0]
